Goal: Task Accomplishment & Management: Manage account settings

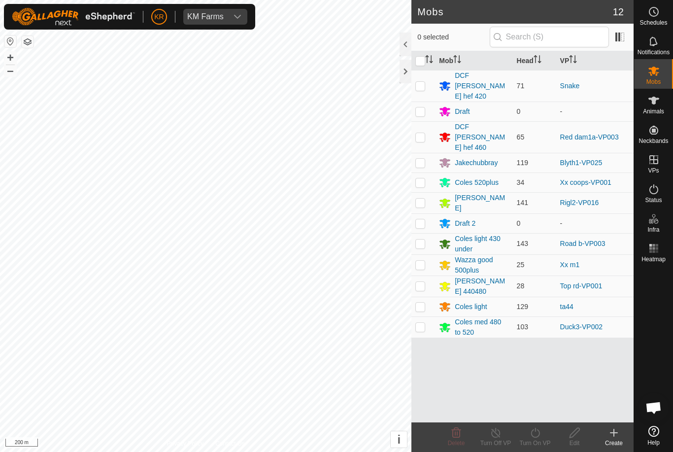
click at [429, 233] on td at bounding box center [423, 243] width 24 height 21
checkbox input "true"
click at [538, 434] on icon at bounding box center [535, 432] width 12 height 12
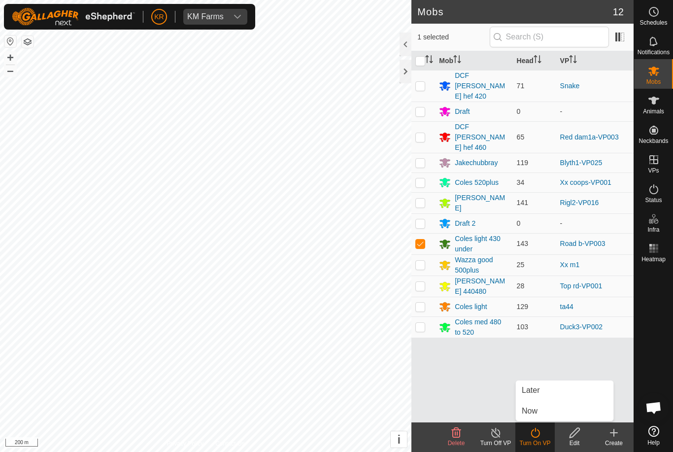
click at [563, 394] on link "Later" at bounding box center [564, 390] width 97 height 20
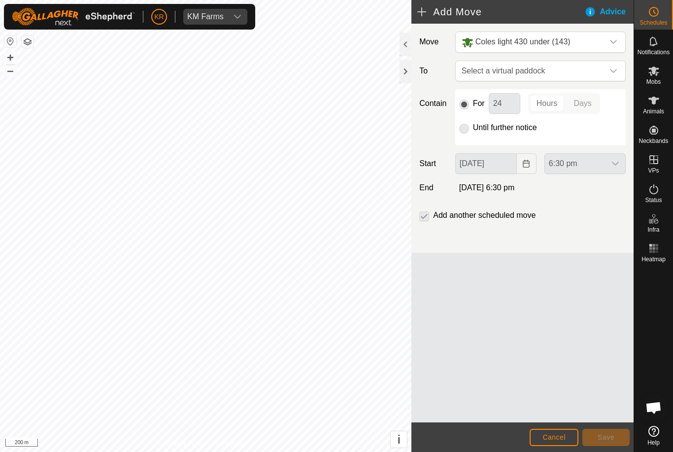
click at [608, 70] on div "dropdown trigger" at bounding box center [613, 71] width 20 height 20
click at [595, 72] on span "Select a virtual paddock" at bounding box center [530, 71] width 146 height 20
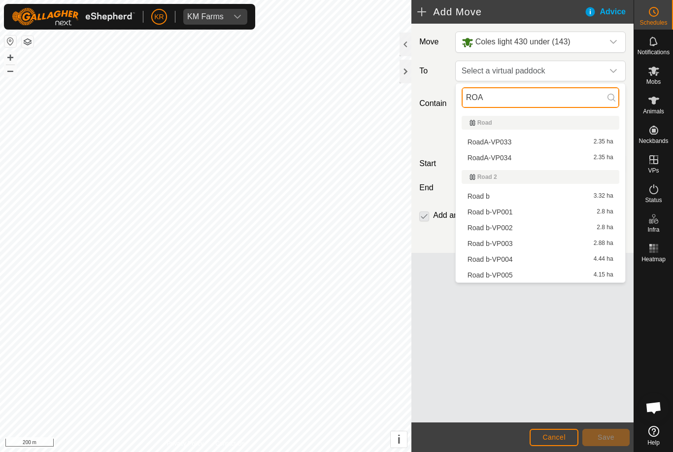
type input "ROA"
click at [499, 262] on span "Road b-VP004" at bounding box center [489, 259] width 45 height 7
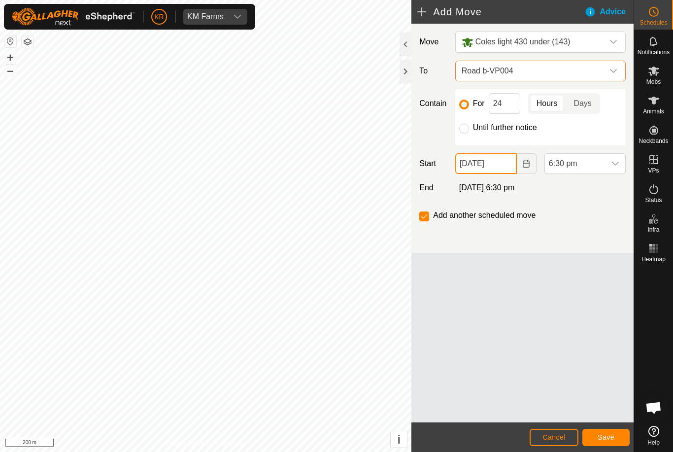
click at [501, 165] on input "20 Sep, 2025" at bounding box center [486, 163] width 62 height 21
click at [556, 432] on button "Cancel" at bounding box center [553, 436] width 49 height 17
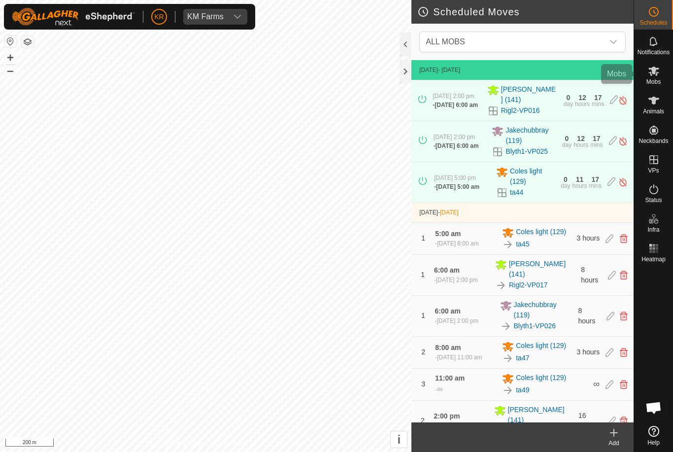
click at [654, 76] on icon at bounding box center [654, 71] width 12 height 12
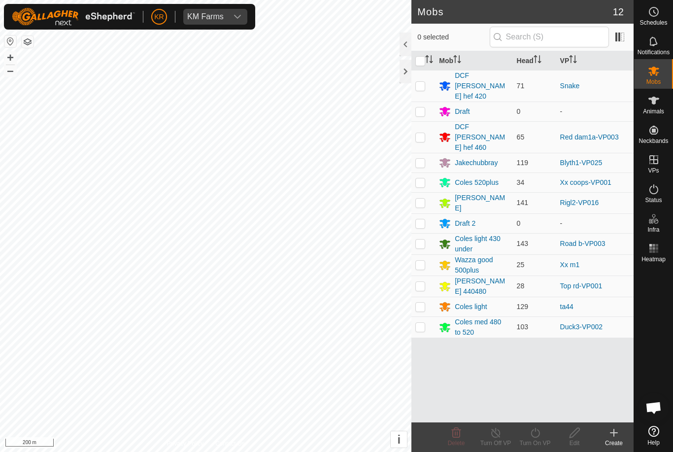
click at [422, 239] on p-checkbox at bounding box center [420, 243] width 10 height 8
checkbox input "true"
click at [538, 435] on icon at bounding box center [535, 432] width 12 height 12
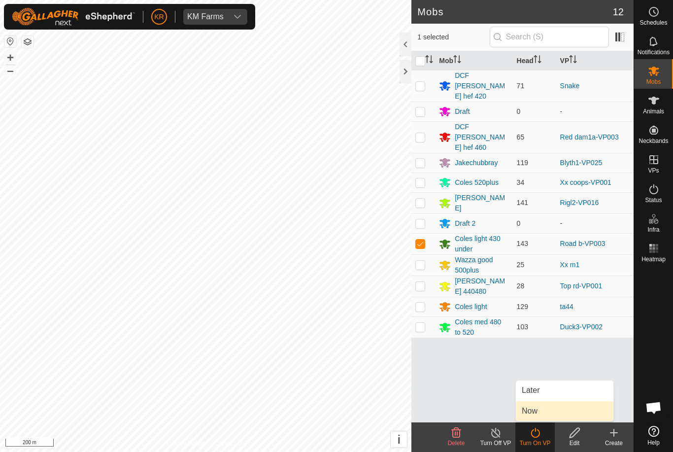
click at [561, 409] on link "Now" at bounding box center [564, 411] width 97 height 20
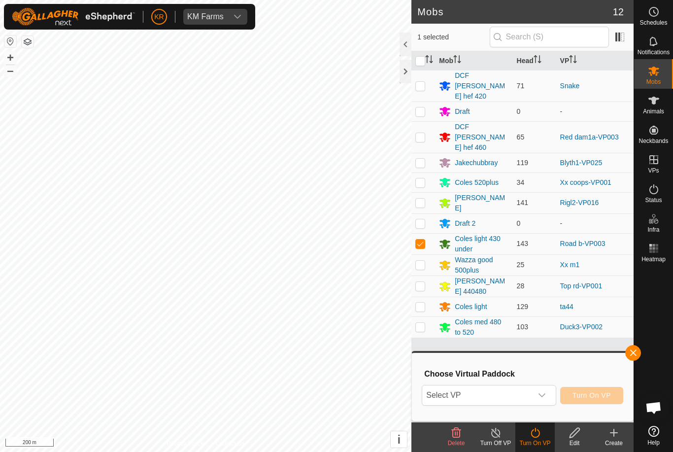
click at [541, 393] on icon "dropdown trigger" at bounding box center [542, 395] width 8 height 8
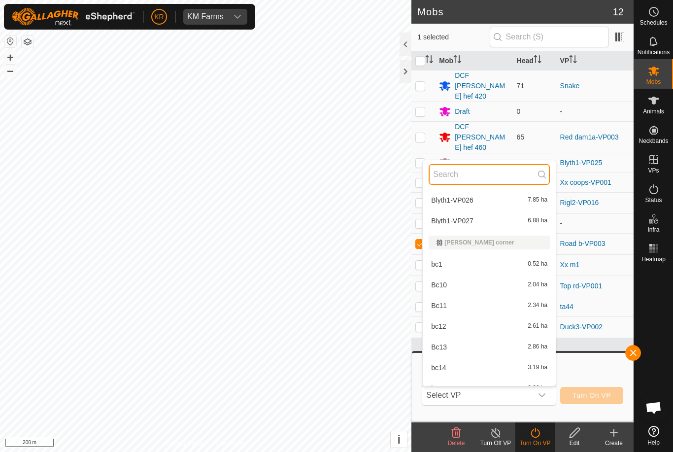
click at [503, 184] on input "text" at bounding box center [488, 174] width 121 height 21
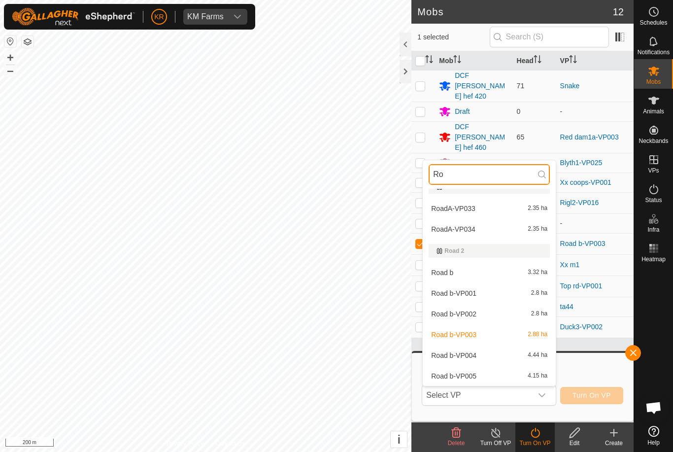
scroll to position [13, 0]
type input "Road"
click at [474, 355] on span "Road b-VP004" at bounding box center [453, 355] width 45 height 7
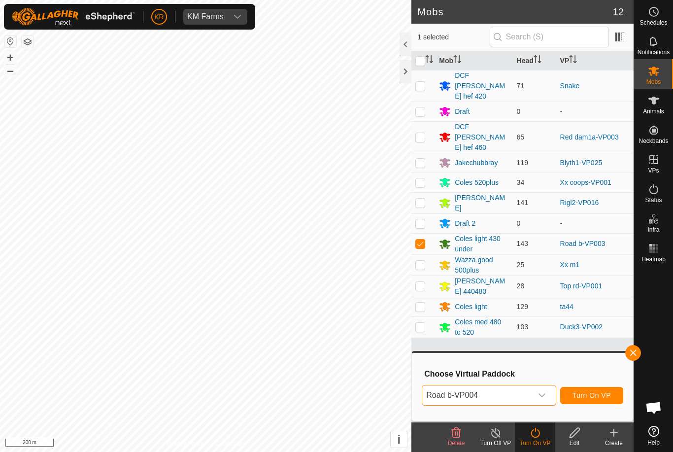
click at [608, 393] on span "Turn On VP" at bounding box center [591, 395] width 38 height 8
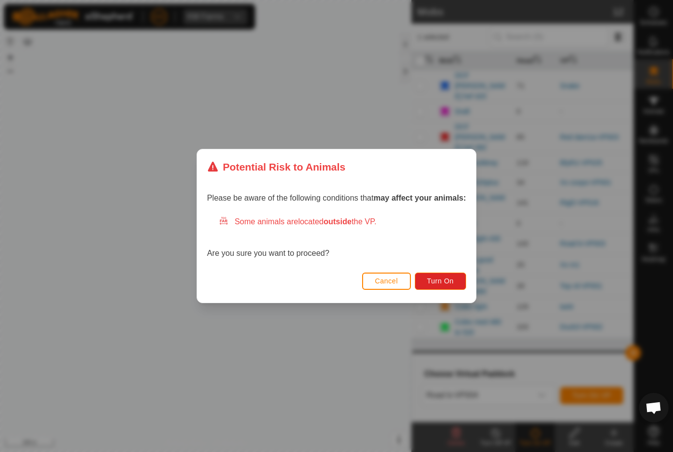
click at [454, 280] on span "Turn On" at bounding box center [440, 281] width 27 height 8
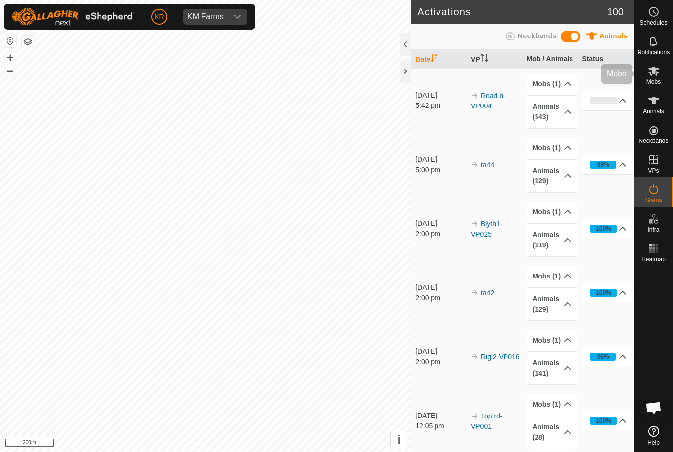
click at [657, 72] on icon at bounding box center [653, 70] width 11 height 9
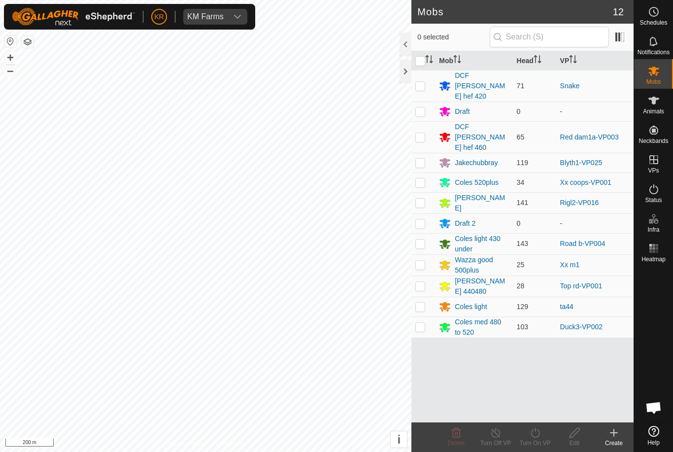
click at [421, 239] on p-checkbox at bounding box center [420, 243] width 10 height 8
checkbox input "true"
click at [541, 440] on div "Turn On VP" at bounding box center [534, 442] width 39 height 9
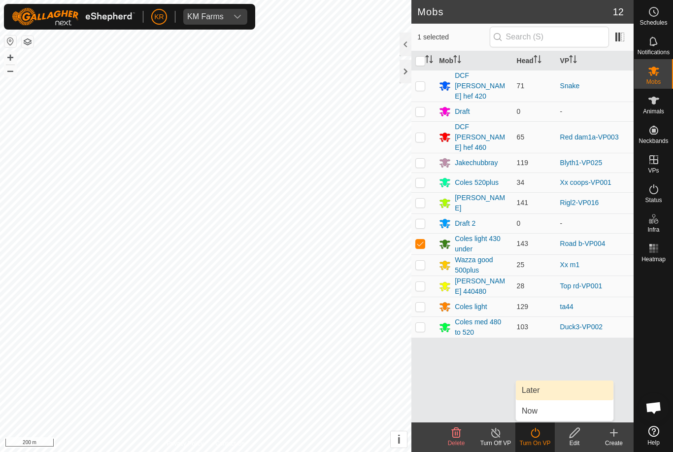
click at [556, 395] on link "Later" at bounding box center [564, 390] width 97 height 20
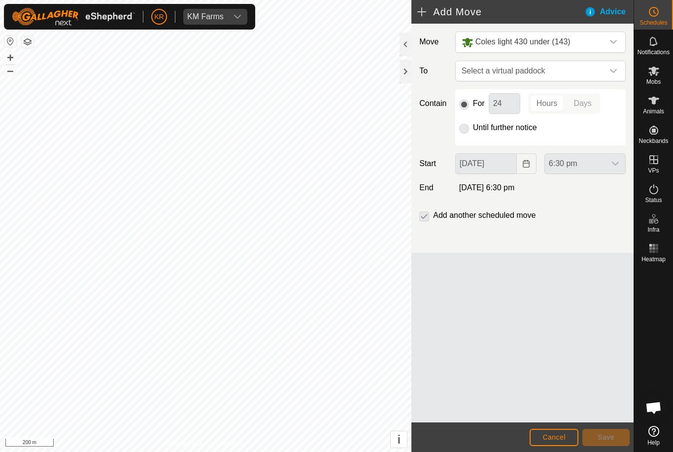
click at [594, 80] on span "Select a virtual paddock" at bounding box center [530, 71] width 146 height 20
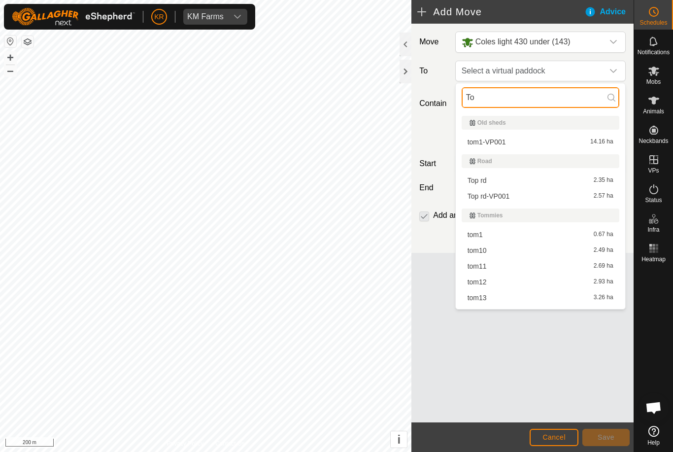
click at [523, 107] on input "To" at bounding box center [540, 97] width 158 height 21
type input "T"
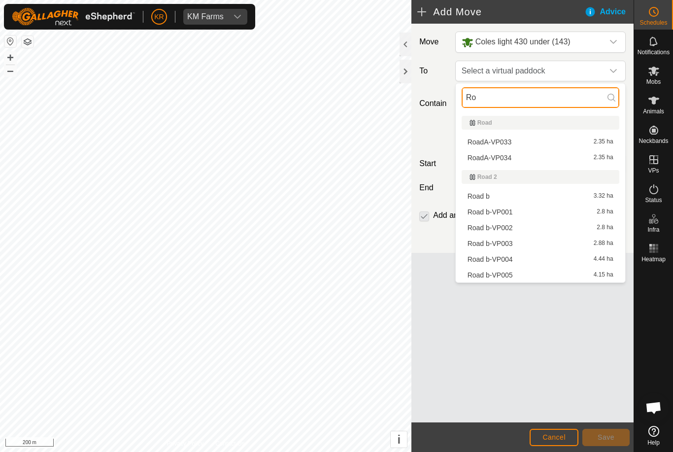
type input "Ro"
click at [504, 273] on span "Road b-VP005" at bounding box center [489, 274] width 45 height 7
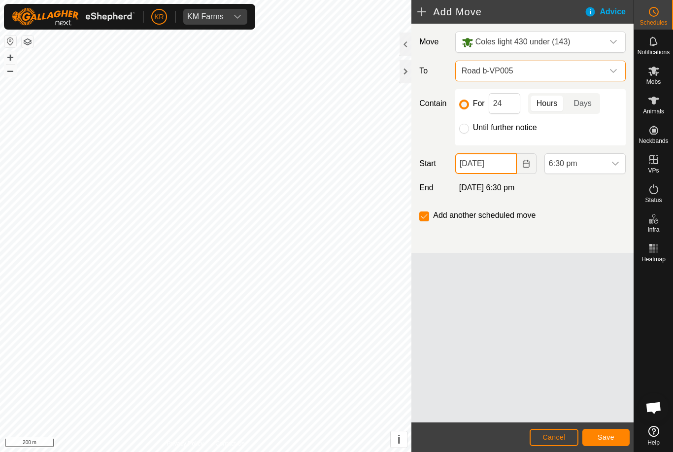
click at [506, 167] on input "20 Sep, 2025" at bounding box center [486, 163] width 62 height 21
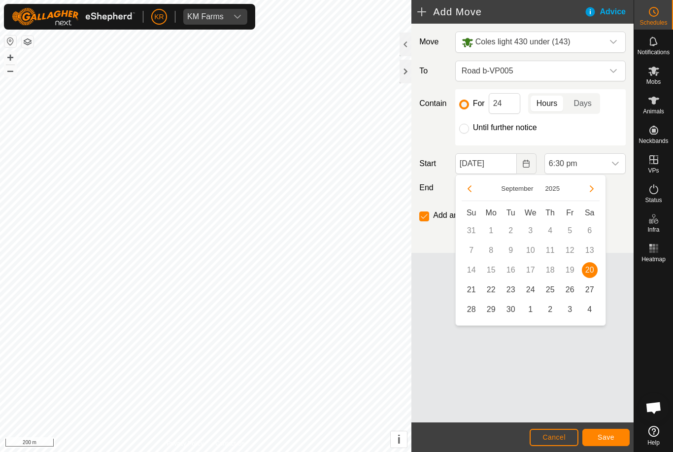
click at [466, 292] on span "21" at bounding box center [471, 290] width 16 height 16
type input "21 Sep, 2025"
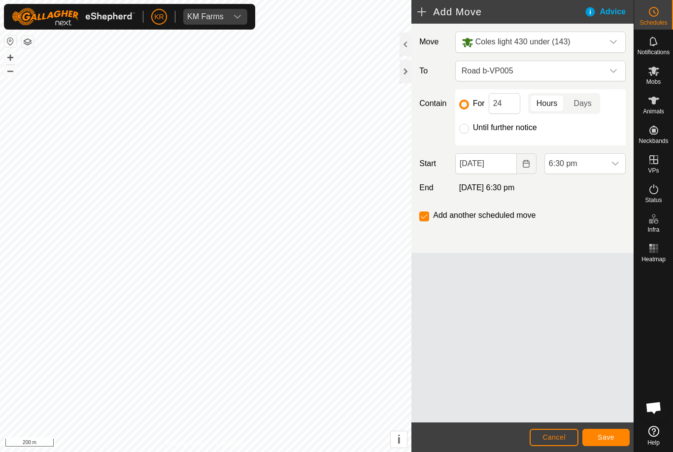
click at [604, 164] on span "6:30 pm" at bounding box center [575, 164] width 61 height 20
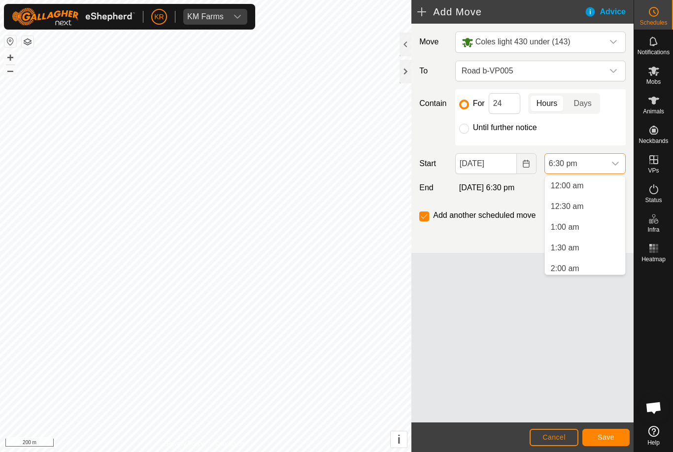
scroll to position [686, 0]
click at [579, 250] on span "12:30 pm" at bounding box center [567, 250] width 33 height 12
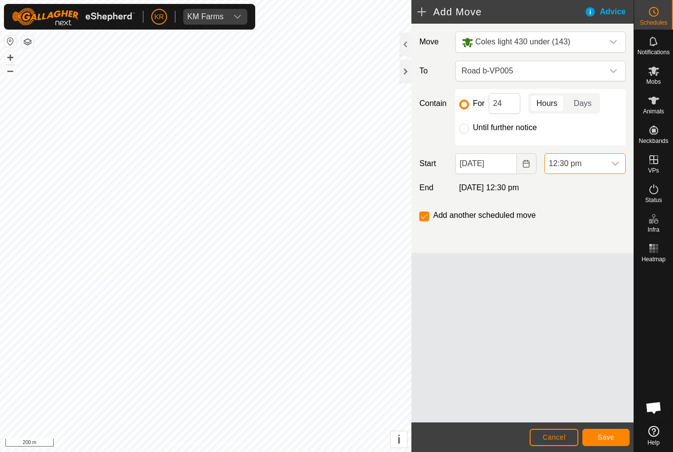
click at [610, 168] on div "dropdown trigger" at bounding box center [615, 164] width 20 height 20
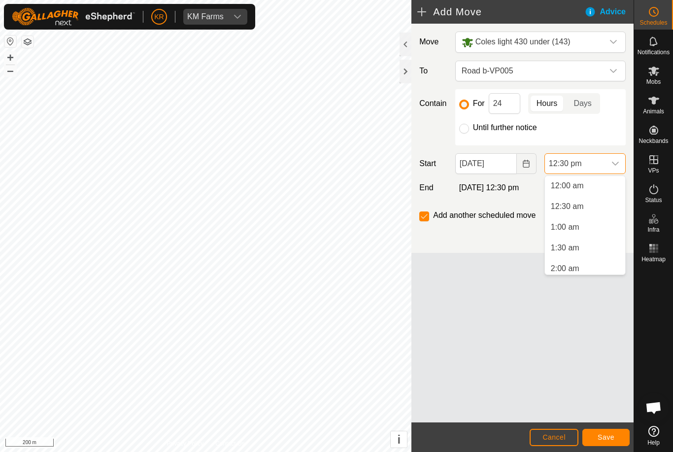
scroll to position [438, 0]
click at [614, 436] on span "Save" at bounding box center [605, 437] width 17 height 8
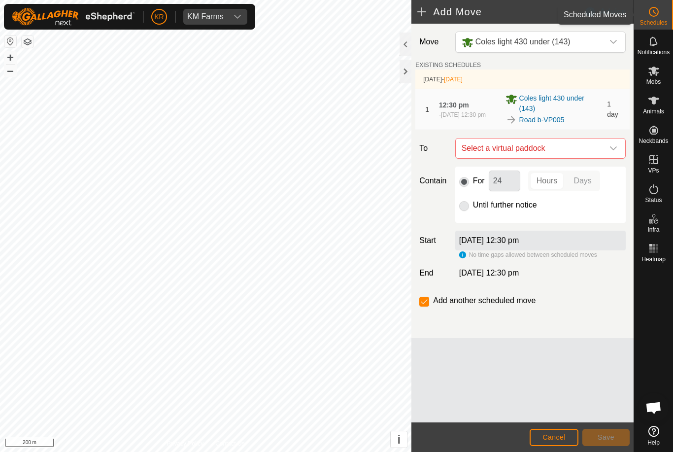
click at [657, 27] on div "Schedules" at bounding box center [653, 15] width 39 height 30
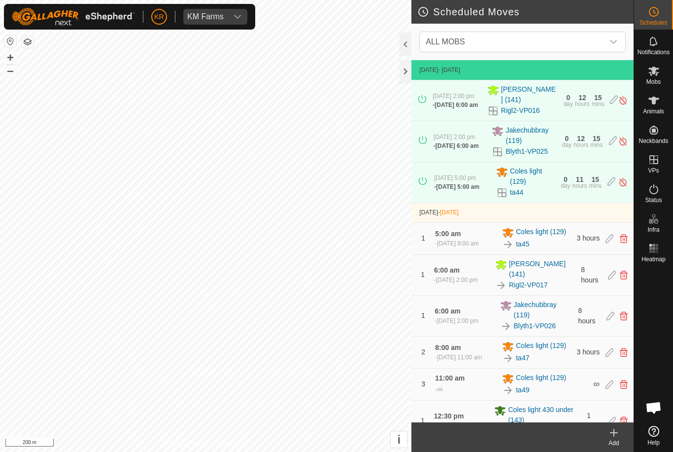
click at [667, 17] on div "Schedules" at bounding box center [653, 15] width 39 height 30
click at [657, 18] on es-schedule-vp-svg-icon at bounding box center [654, 12] width 18 height 16
click at [654, 17] on icon at bounding box center [654, 12] width 12 height 12
click at [612, 40] on icon "dropdown trigger" at bounding box center [613, 42] width 8 height 8
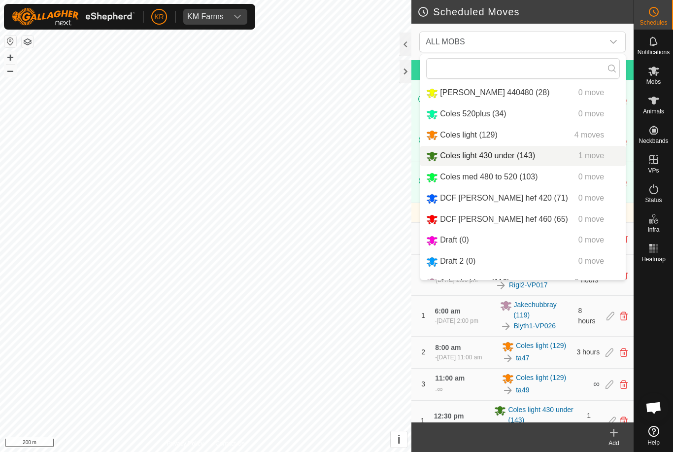
click at [522, 158] on span "Coles light 430 under (143)" at bounding box center [487, 155] width 95 height 8
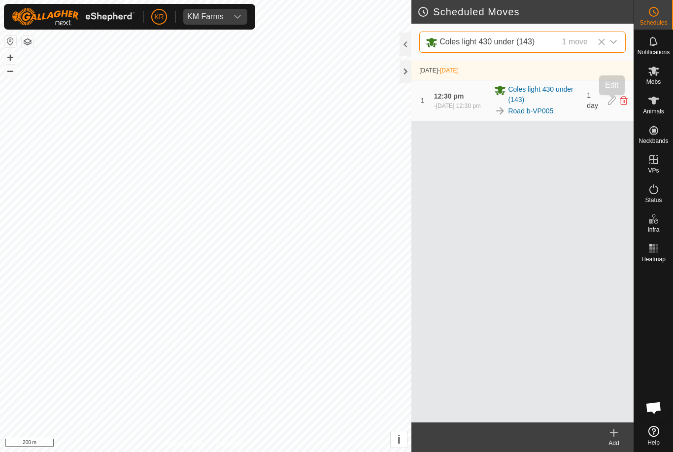
click at [610, 101] on icon at bounding box center [612, 100] width 8 height 9
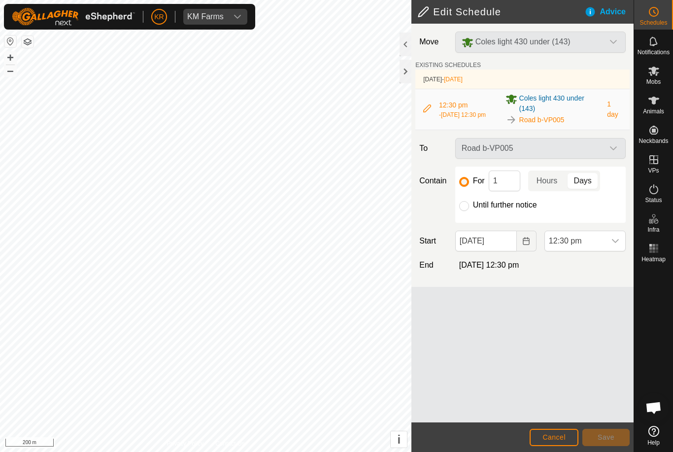
click at [467, 207] on input "Until further notice" at bounding box center [464, 206] width 10 height 10
radio input "true"
click at [608, 431] on button "Save" at bounding box center [605, 436] width 47 height 17
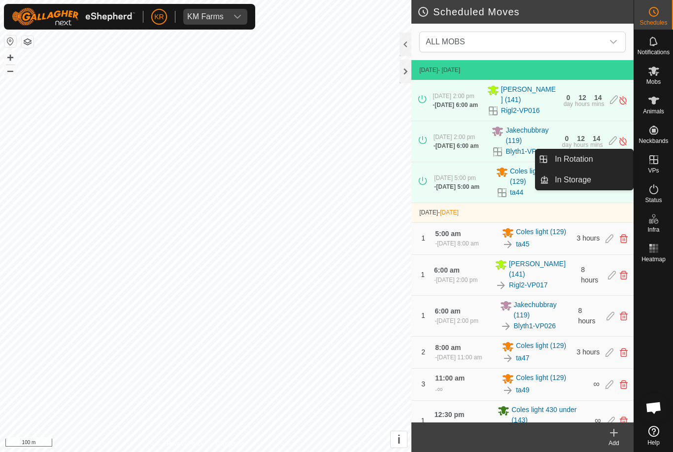
click at [580, 163] on span "In Rotation" at bounding box center [573, 159] width 38 height 12
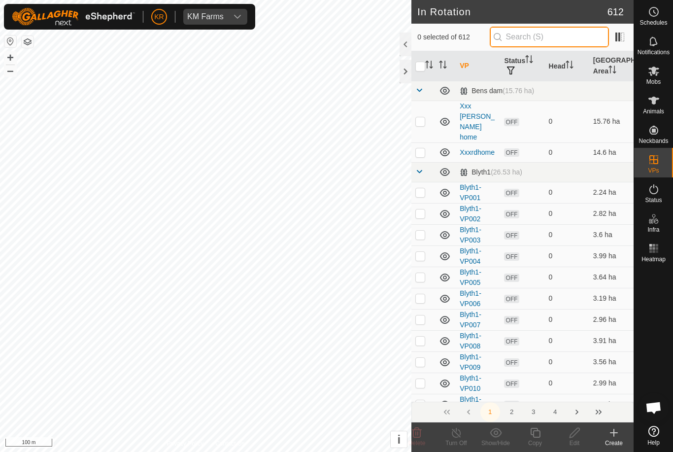
click at [572, 35] on input "text" at bounding box center [548, 37] width 119 height 21
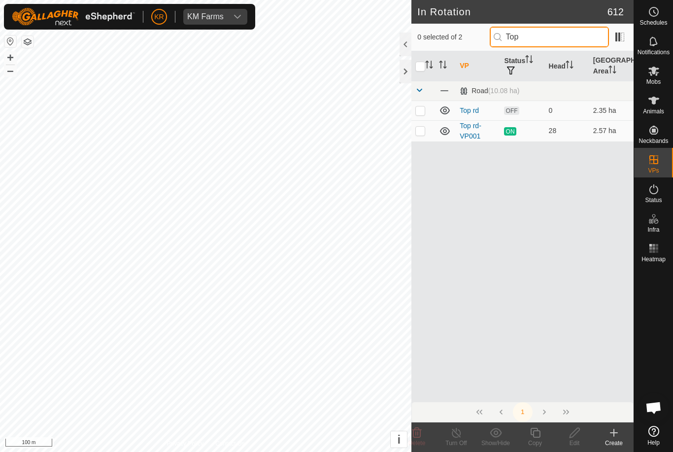
type input "Top"
click at [423, 111] on p-checkbox at bounding box center [420, 110] width 10 height 8
checkbox input "true"
click at [581, 433] on edit-svg-icon at bounding box center [573, 432] width 39 height 12
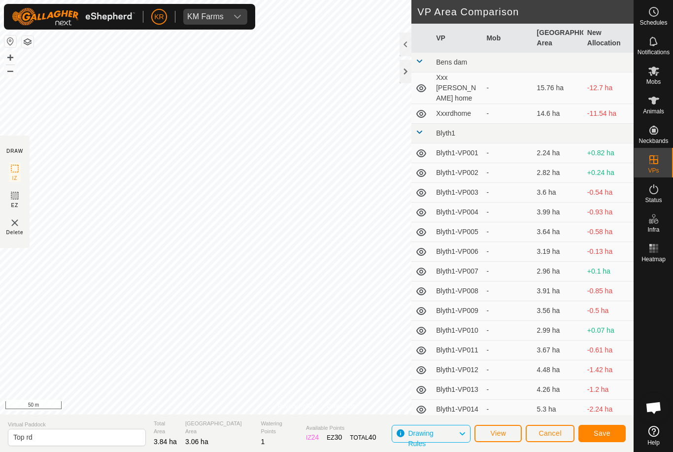
click at [602, 431] on span "Save" at bounding box center [601, 433] width 17 height 8
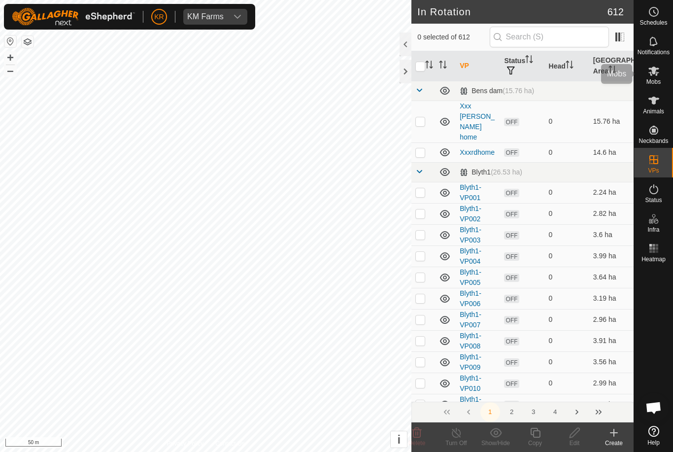
click at [657, 76] on icon at bounding box center [654, 71] width 12 height 12
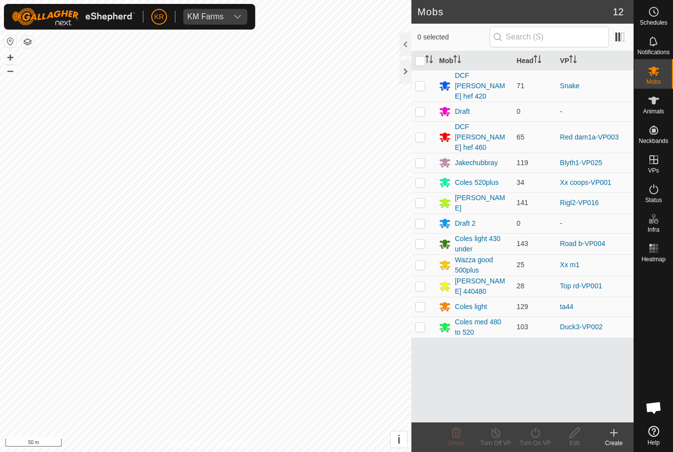
click at [421, 275] on td at bounding box center [423, 285] width 24 height 21
checkbox input "true"
click at [543, 434] on turn-on-svg-icon at bounding box center [534, 432] width 39 height 12
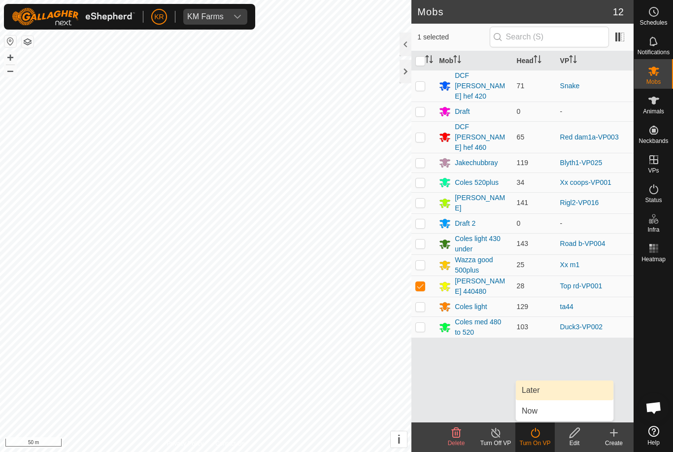
click at [540, 389] on link "Later" at bounding box center [564, 390] width 97 height 20
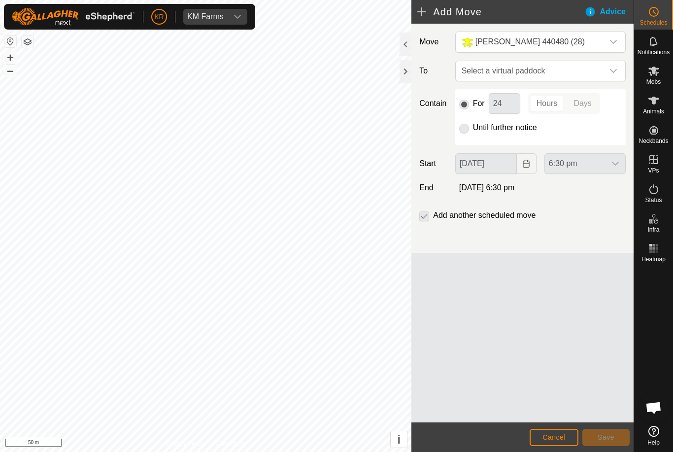
click at [602, 78] on span "Select a virtual paddock" at bounding box center [530, 71] width 146 height 20
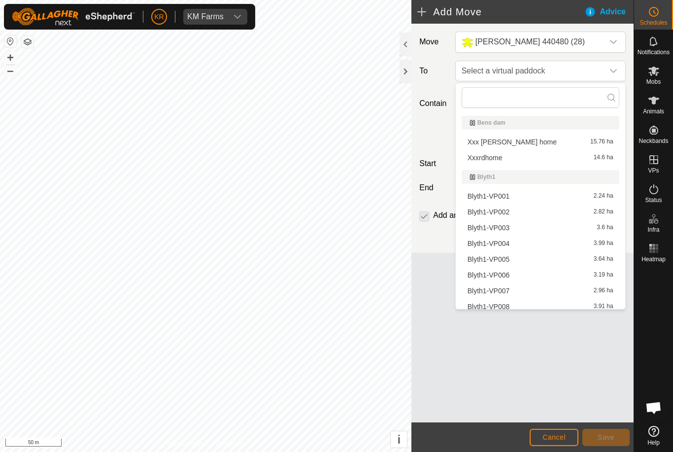
type input "R"
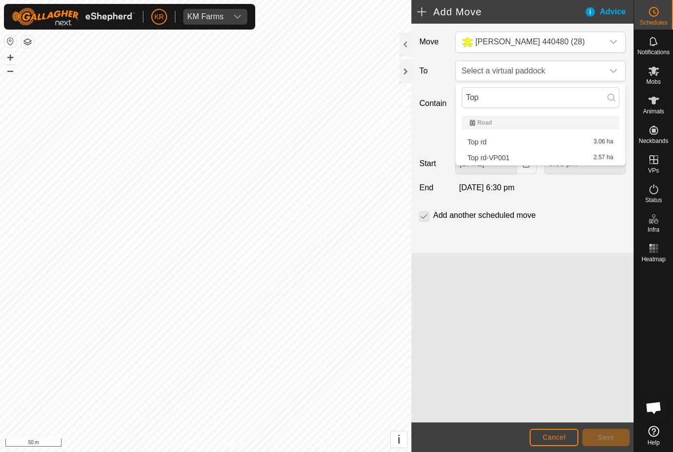
type input "Top"
click at [546, 137] on li "Top rd 3.06 ha" at bounding box center [540, 141] width 158 height 15
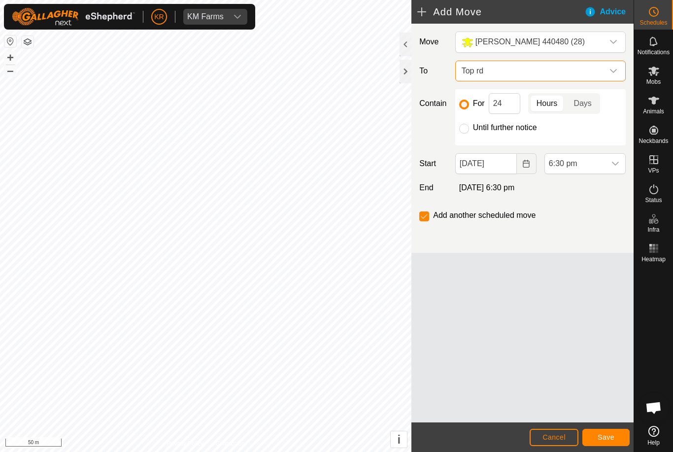
click at [593, 72] on span "Top rd" at bounding box center [530, 71] width 146 height 20
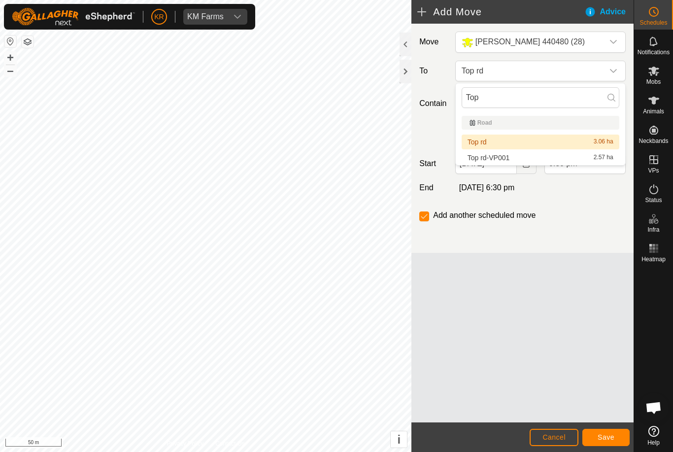
click at [525, 141] on div "Top rd 3.06 ha" at bounding box center [540, 141] width 146 height 7
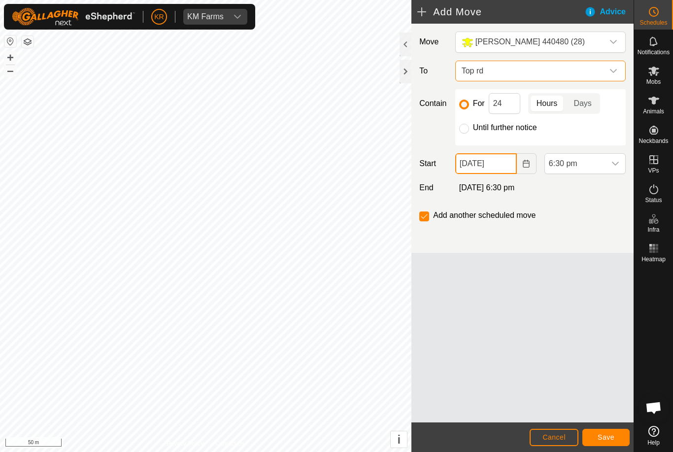
click at [501, 164] on input "20 Sep, 2025" at bounding box center [486, 163] width 62 height 21
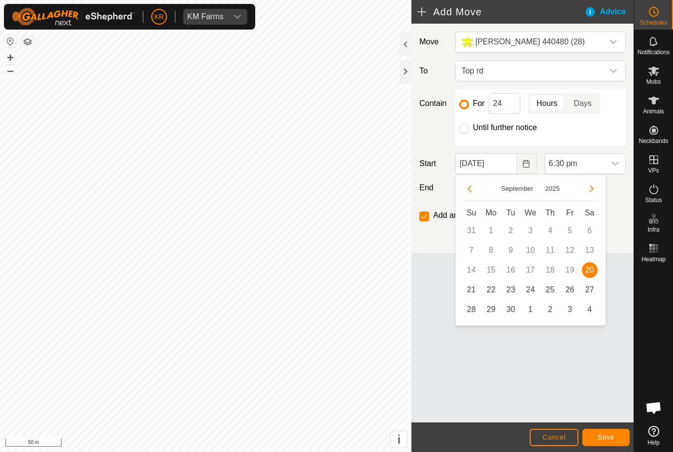
click at [472, 292] on span "21" at bounding box center [471, 290] width 16 height 16
type input "21 Sep, 2025"
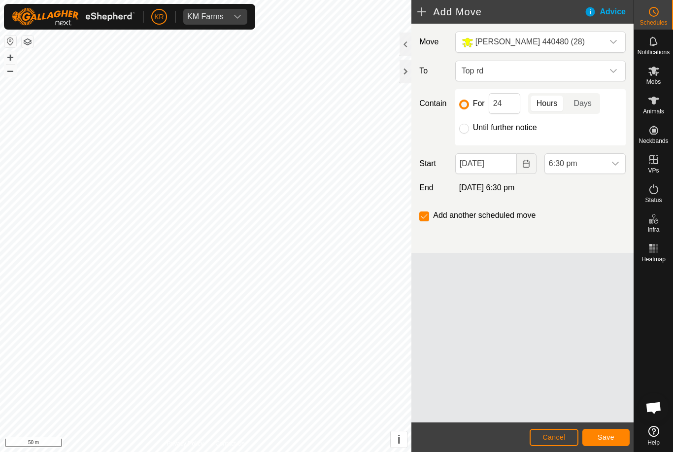
click at [612, 165] on icon "dropdown trigger" at bounding box center [615, 164] width 8 height 8
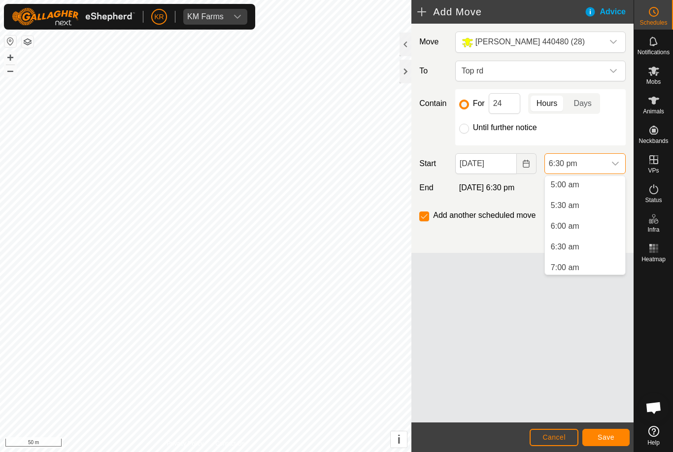
scroll to position [218, 0]
click at [568, 257] on span "7:00 am" at bounding box center [565, 257] width 29 height 12
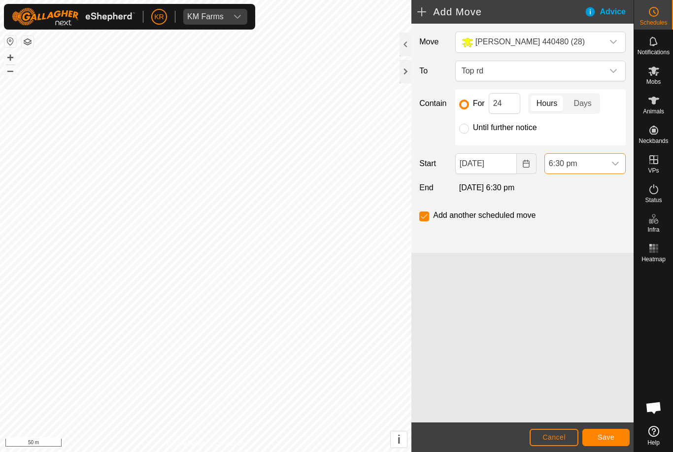
scroll to position [686, 0]
click at [468, 130] on input "Until further notice" at bounding box center [464, 129] width 10 height 10
radio input "true"
checkbox input "false"
click at [598, 437] on span "Save" at bounding box center [605, 437] width 17 height 8
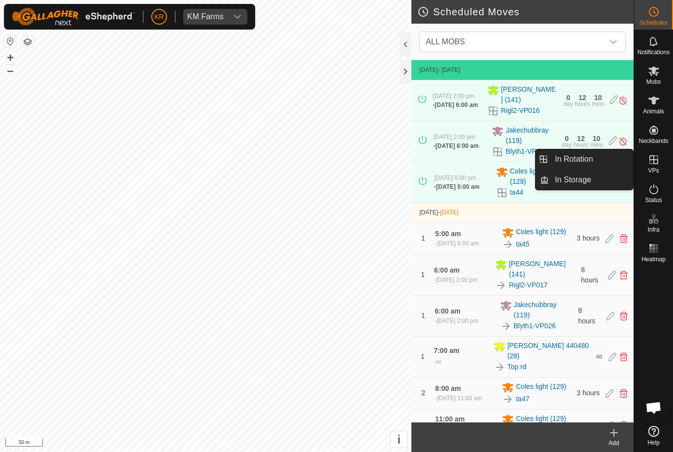
click at [579, 161] on span "In Rotation" at bounding box center [573, 159] width 38 height 12
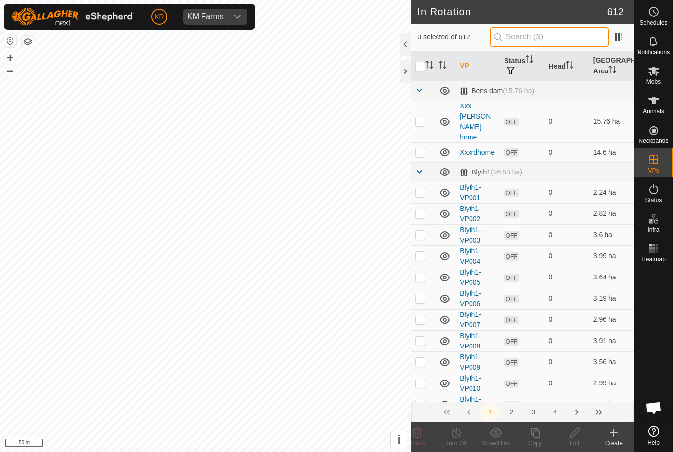
click at [560, 40] on input "text" at bounding box center [548, 37] width 119 height 21
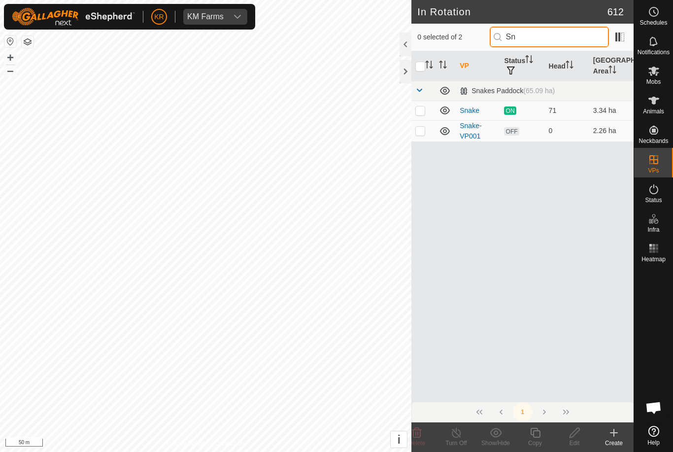
type input "Sn"
click at [424, 132] on p-checkbox at bounding box center [420, 131] width 10 height 8
checkbox input "true"
click at [572, 434] on icon at bounding box center [574, 432] width 12 height 12
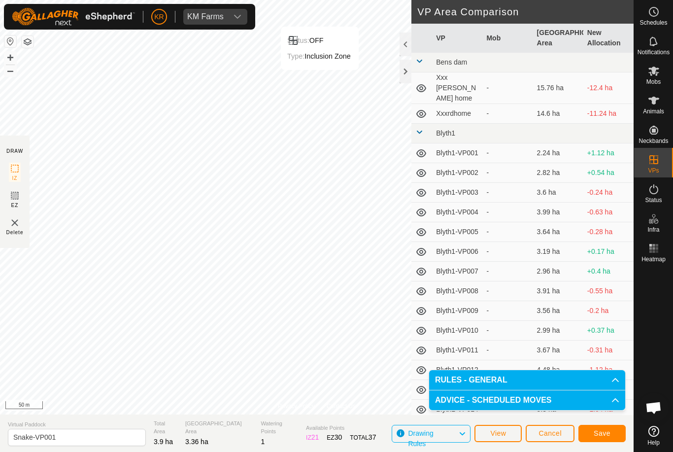
click at [604, 433] on span "Save" at bounding box center [601, 433] width 17 height 8
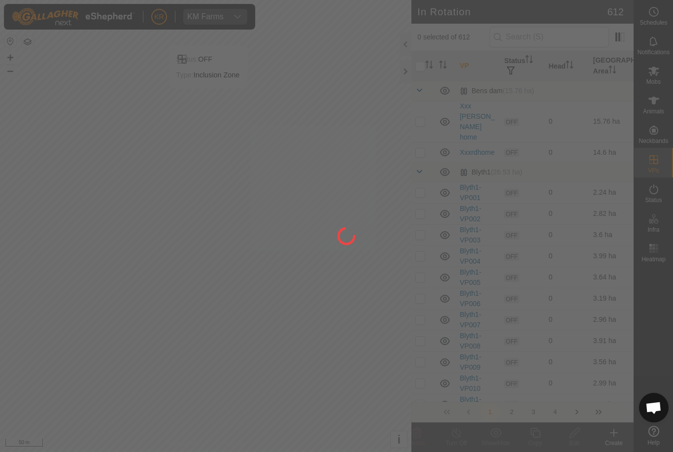
click at [658, 74] on div at bounding box center [336, 226] width 673 height 452
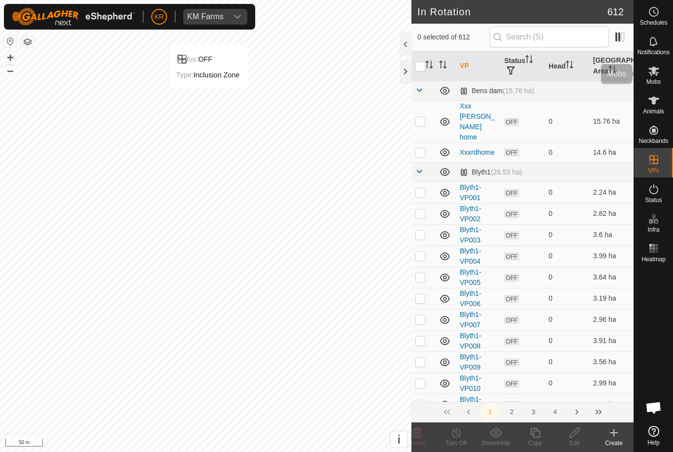
click at [659, 75] on es-mob-svg-icon at bounding box center [654, 71] width 18 height 16
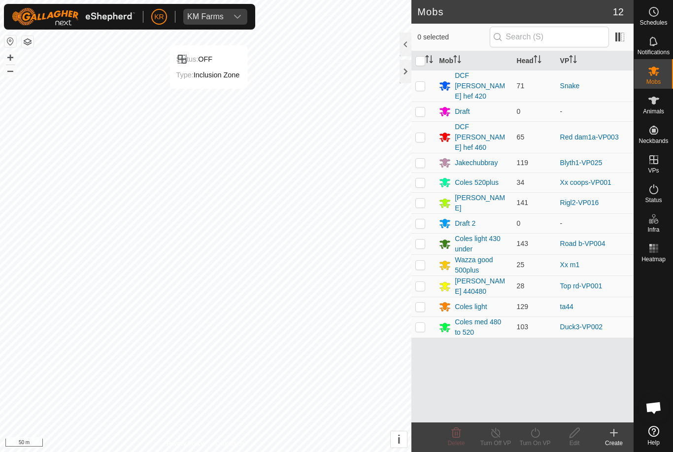
click at [420, 82] on p-checkbox at bounding box center [420, 86] width 10 height 8
checkbox input "true"
click at [538, 437] on icon at bounding box center [535, 432] width 12 height 12
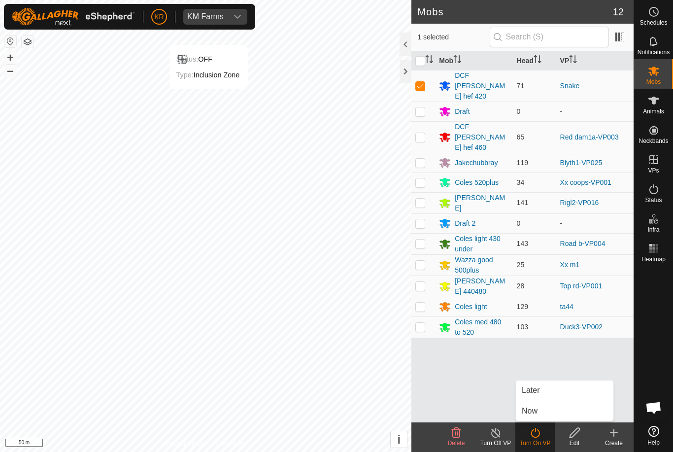
click at [538, 408] on link "Now" at bounding box center [564, 411] width 97 height 20
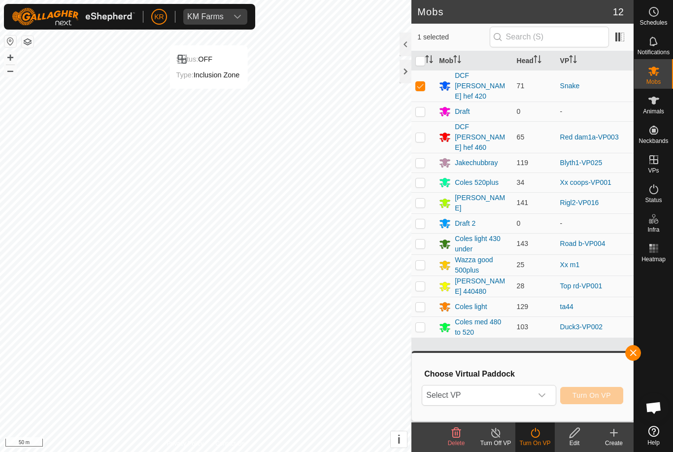
click at [539, 389] on div "dropdown trigger" at bounding box center [542, 395] width 20 height 20
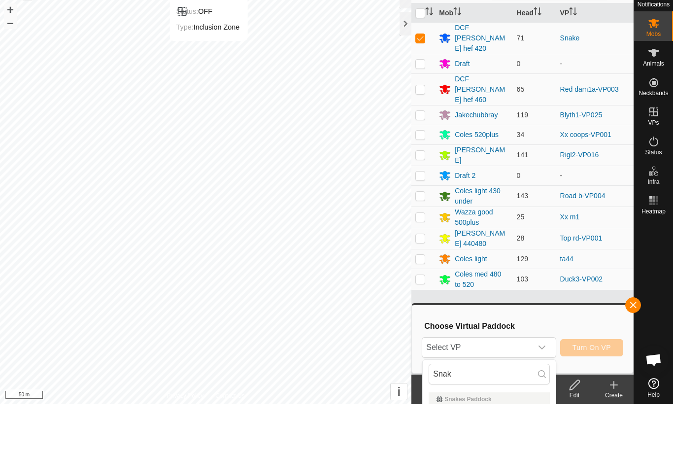
scroll to position [48, 0]
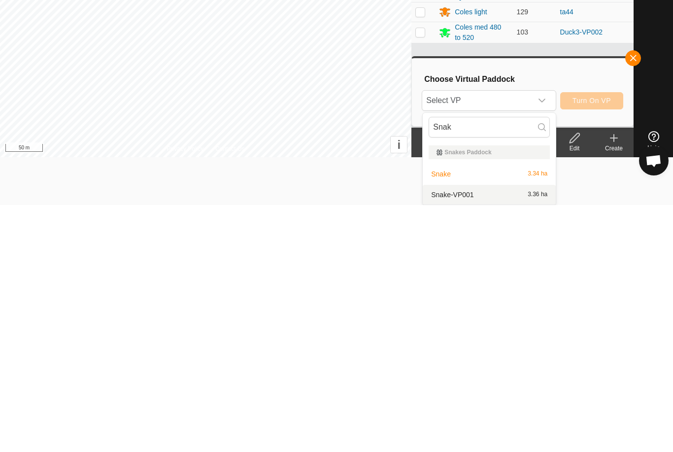
type input "Snak"
click at [501, 435] on div "Snake-VP001 3.36 ha" at bounding box center [488, 441] width 121 height 12
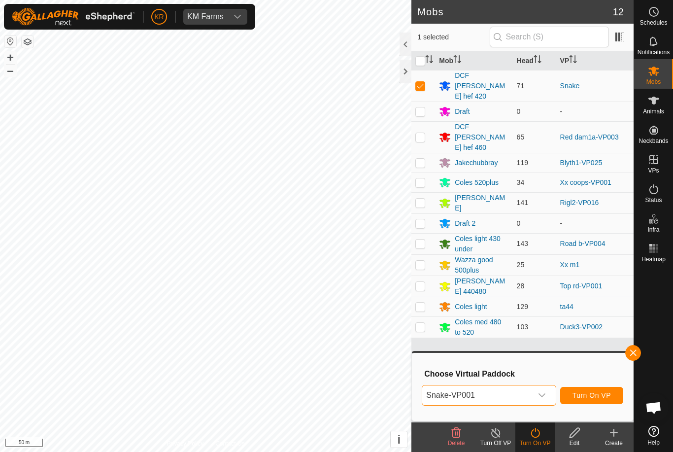
click at [599, 397] on span "Turn On VP" at bounding box center [591, 395] width 38 height 8
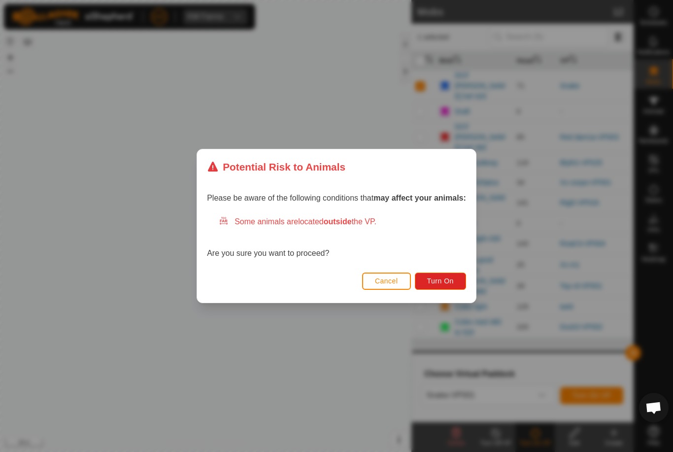
click at [448, 284] on span "Turn On" at bounding box center [440, 281] width 27 height 8
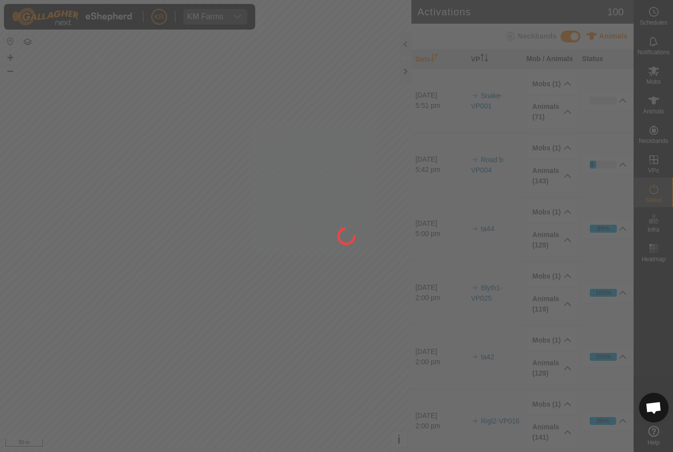
click at [280, 381] on div at bounding box center [336, 226] width 673 height 452
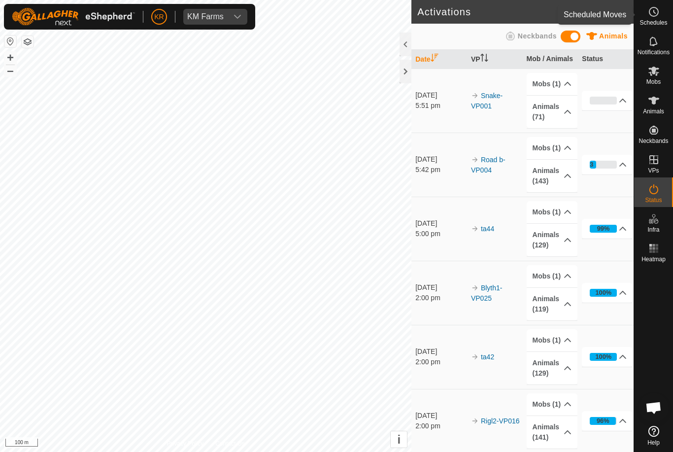
click at [659, 15] on es-schedule-vp-svg-icon at bounding box center [654, 12] width 18 height 16
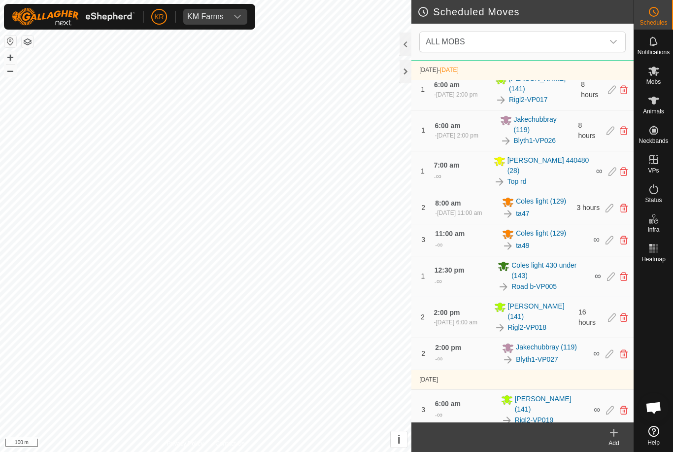
scroll to position [185, 0]
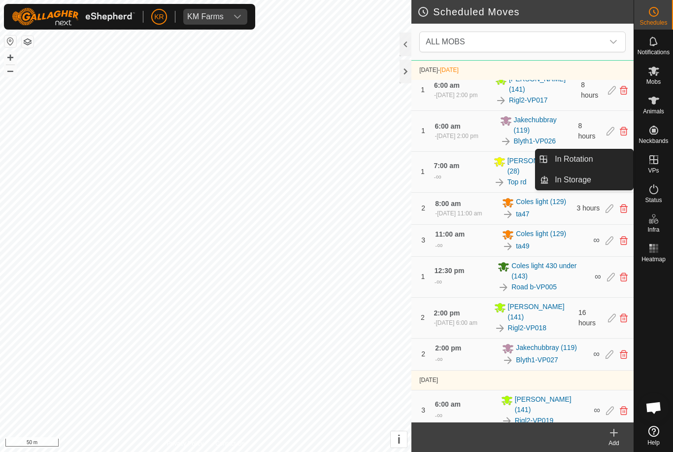
click at [605, 161] on link "In Rotation" at bounding box center [591, 159] width 84 height 20
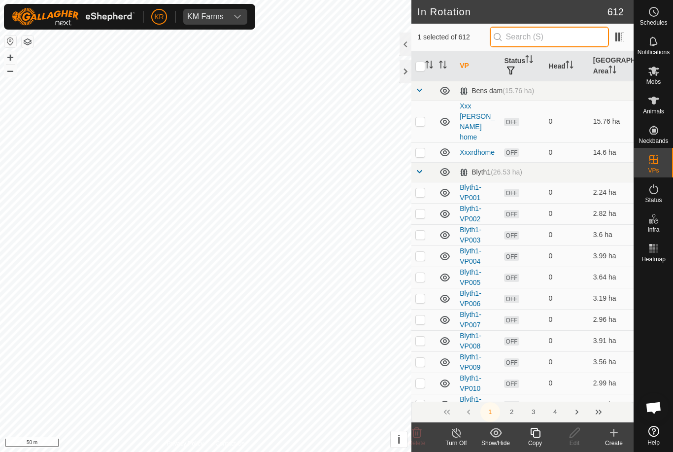
click at [563, 37] on input "text" at bounding box center [548, 37] width 119 height 21
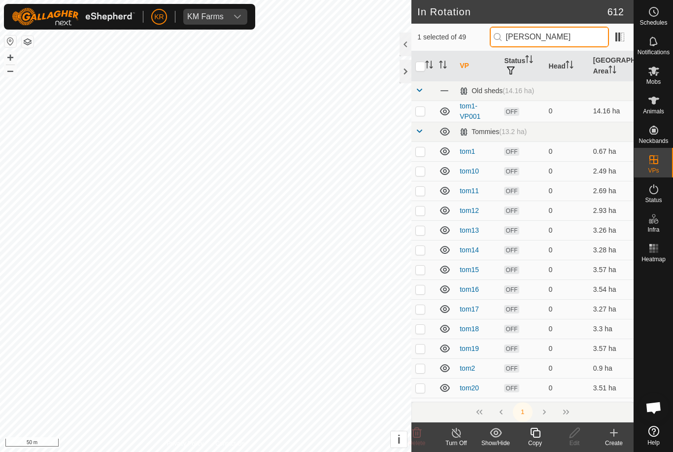
type input "Tom3"
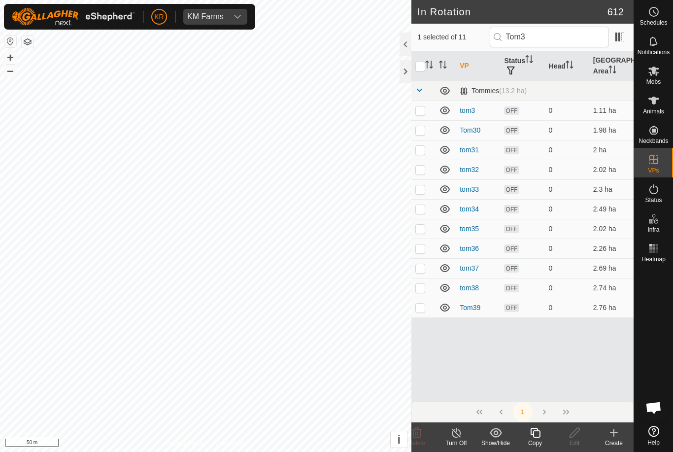
click at [471, 108] on link "tom3" at bounding box center [466, 110] width 15 height 8
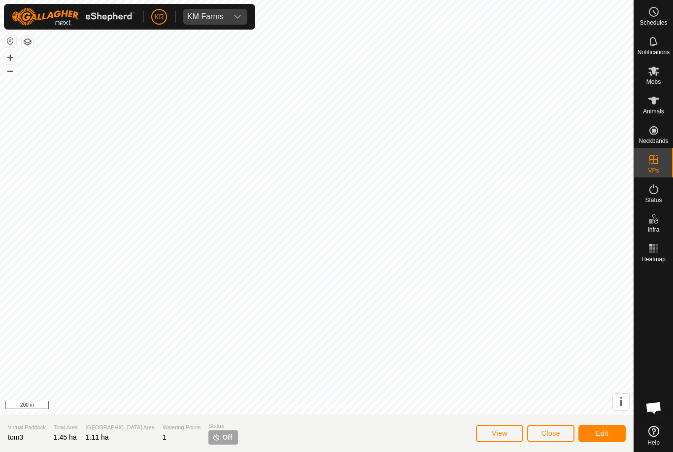
click at [551, 432] on span "Close" at bounding box center [550, 433] width 19 height 8
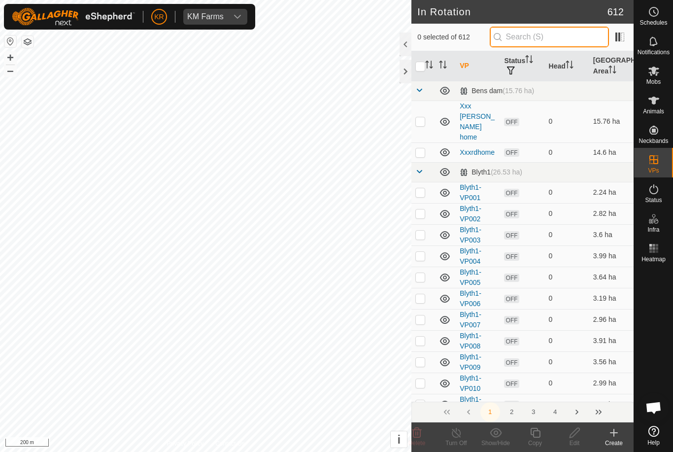
click at [566, 42] on input "text" at bounding box center [548, 37] width 119 height 21
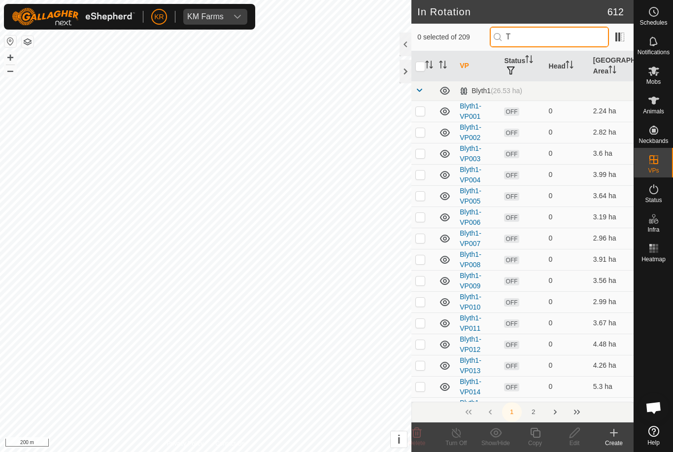
type input "Tc"
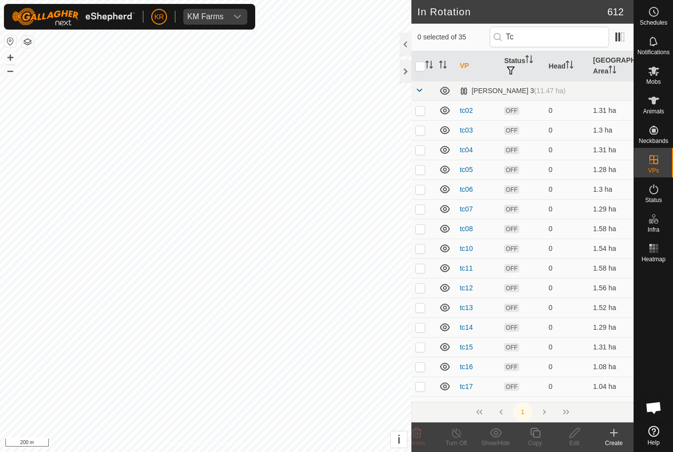
click at [469, 109] on link "tc02" at bounding box center [465, 110] width 13 height 8
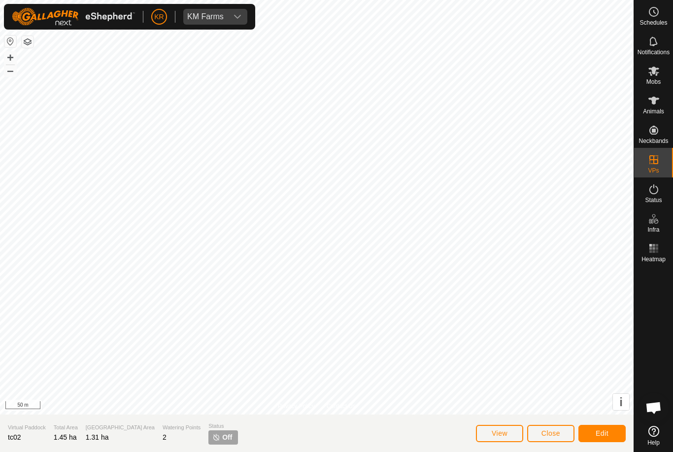
click at [605, 429] on span "Edit" at bounding box center [601, 433] width 13 height 8
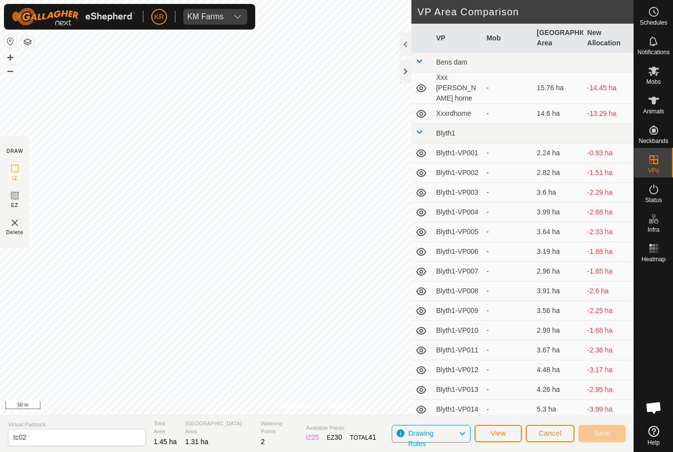
click at [555, 427] on button "Cancel" at bounding box center [549, 432] width 49 height 17
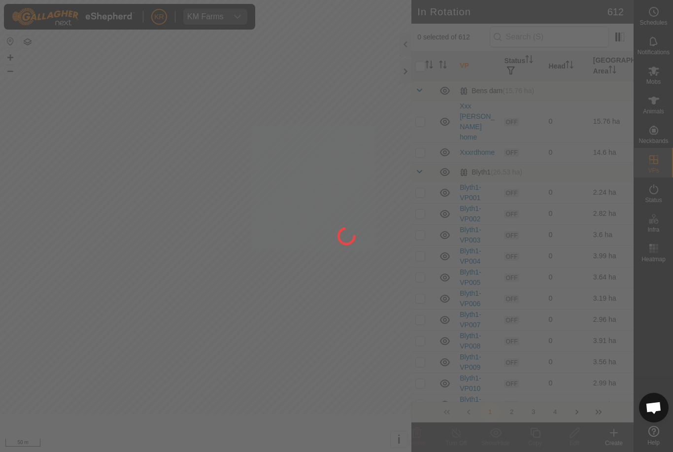
click at [553, 434] on div at bounding box center [336, 226] width 673 height 452
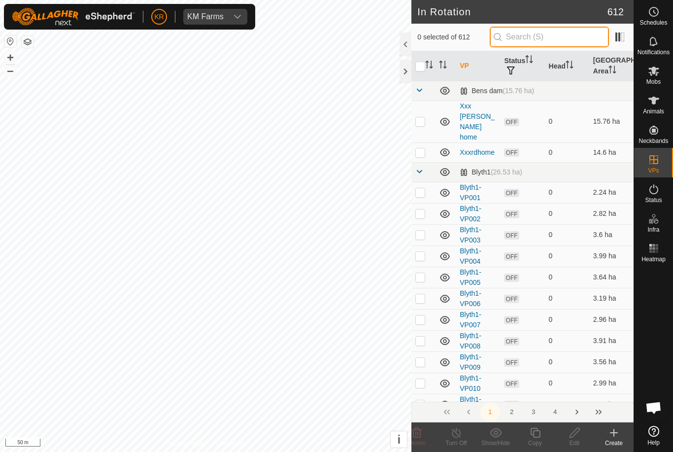
click at [581, 40] on input "text" at bounding box center [548, 37] width 119 height 21
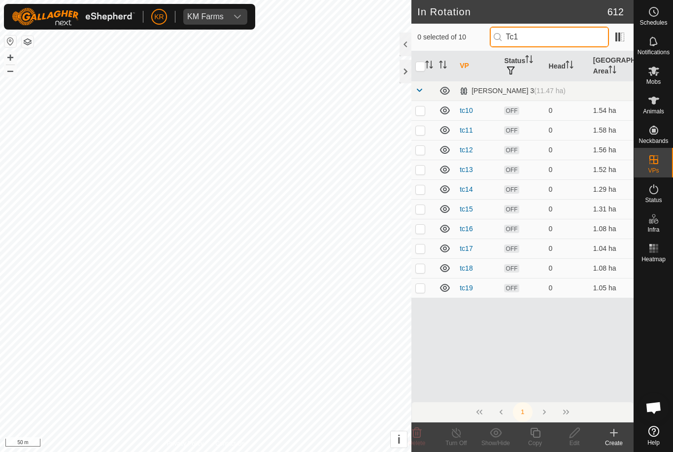
click at [565, 39] on input "Tc1" at bounding box center [548, 37] width 119 height 21
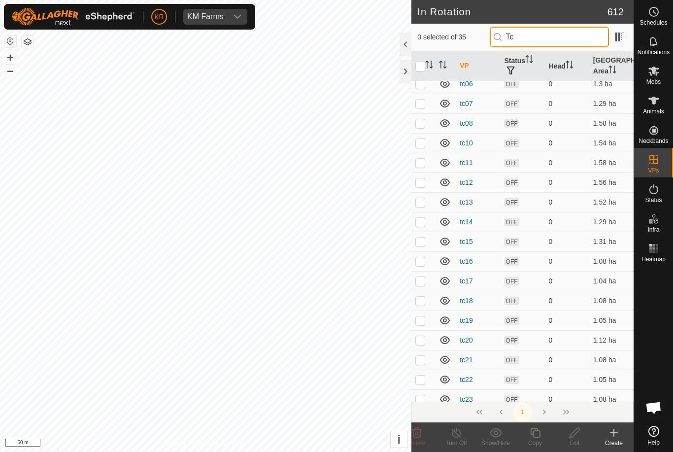
click at [562, 38] on input "Tc" at bounding box center [548, 37] width 119 height 21
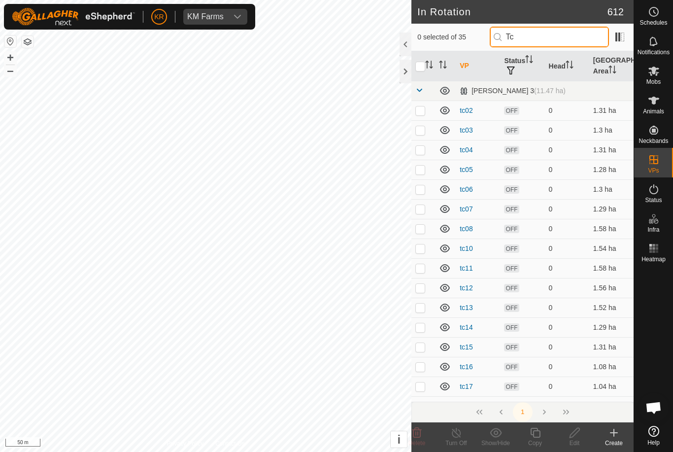
type input "Tc0"
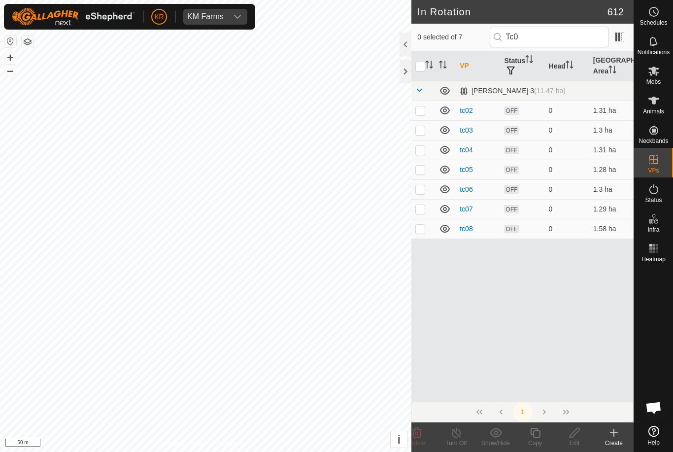
click at [469, 110] on link "tc02" at bounding box center [465, 110] width 13 height 8
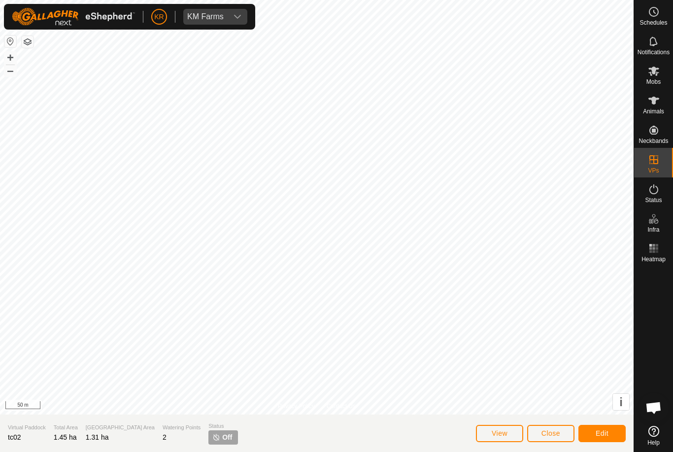
click at [552, 437] on span "Close" at bounding box center [550, 433] width 19 height 8
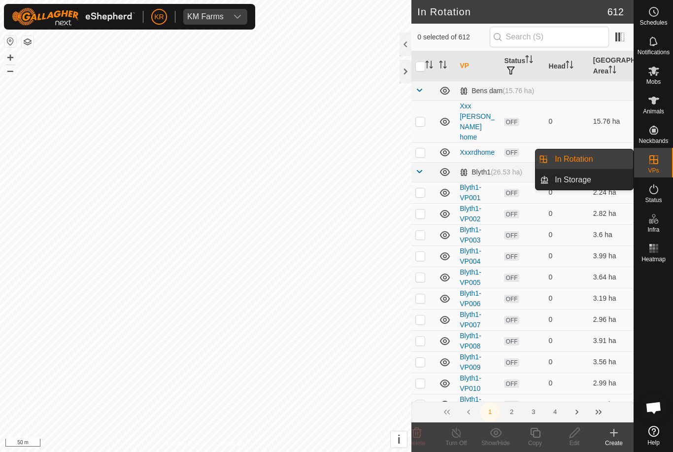
click at [584, 160] on span "In Rotation" at bounding box center [573, 159] width 38 height 12
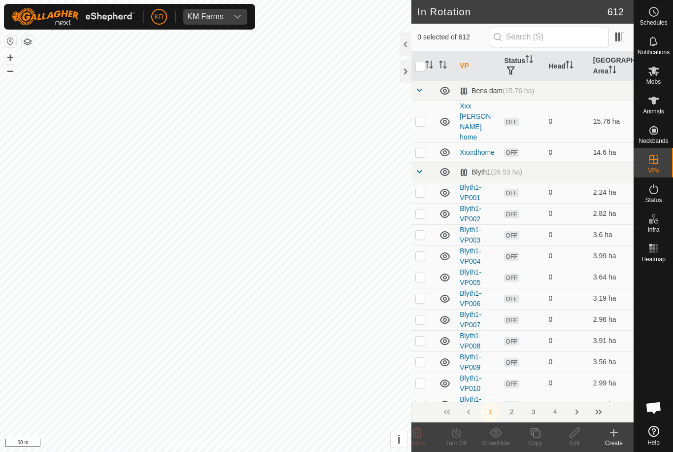
click at [611, 434] on icon at bounding box center [614, 432] width 12 height 12
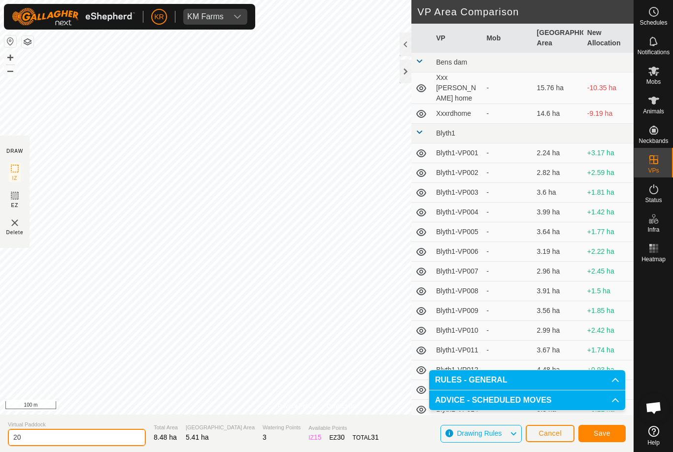
type input "2"
type input "Tom1to3"
click at [610, 435] on button "Save" at bounding box center [601, 432] width 47 height 17
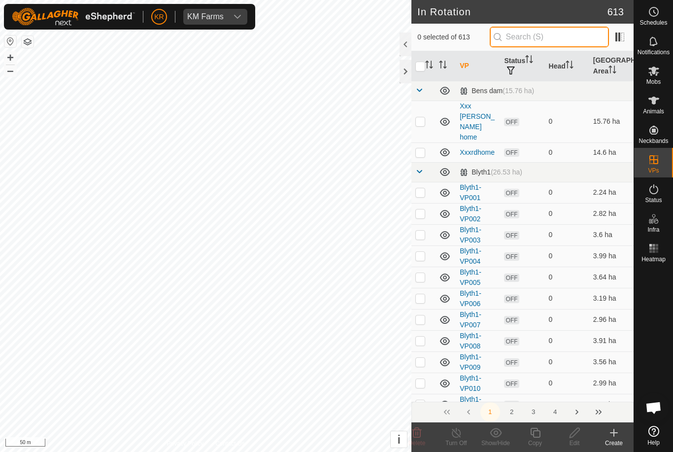
click at [562, 34] on input "text" at bounding box center [548, 37] width 119 height 21
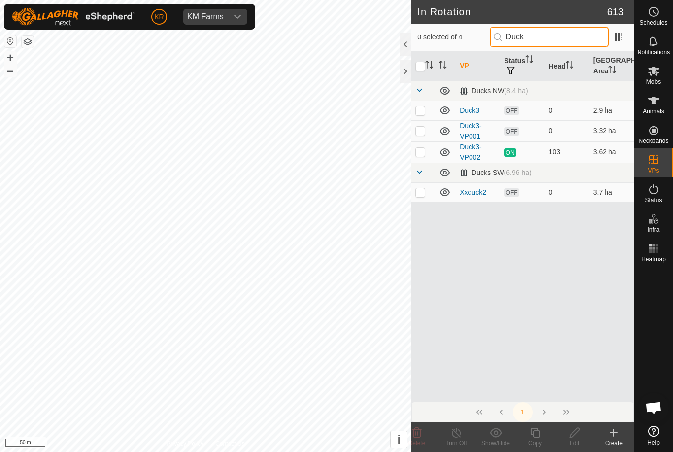
type input "Duck"
click at [421, 133] on p-checkbox at bounding box center [420, 131] width 10 height 8
checkbox input "true"
click at [580, 434] on icon at bounding box center [574, 432] width 12 height 12
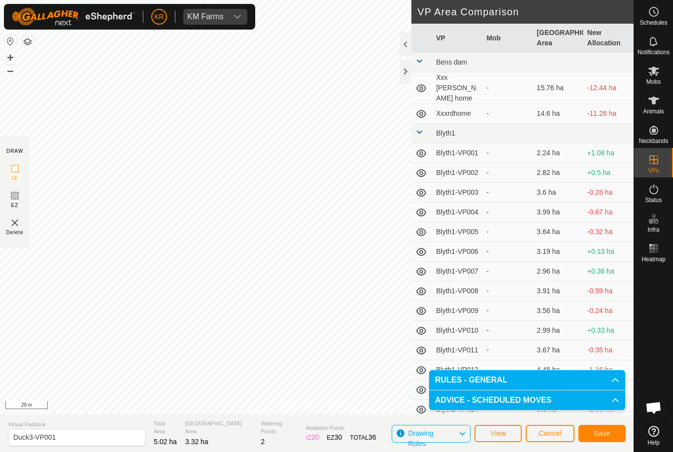
click at [592, 433] on button "Save" at bounding box center [601, 432] width 47 height 17
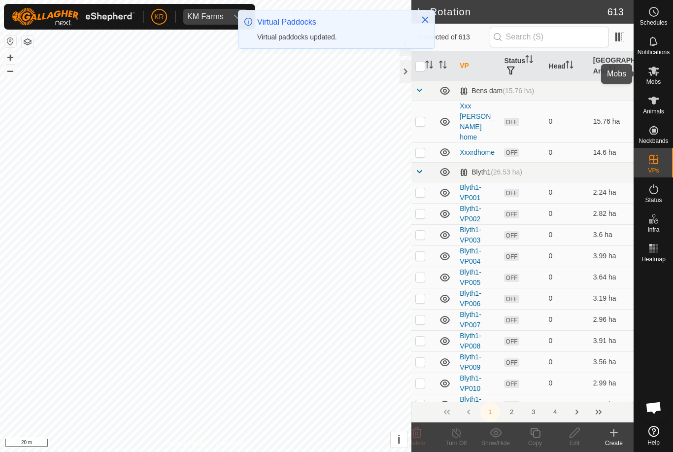
click at [656, 75] on icon at bounding box center [653, 70] width 11 height 9
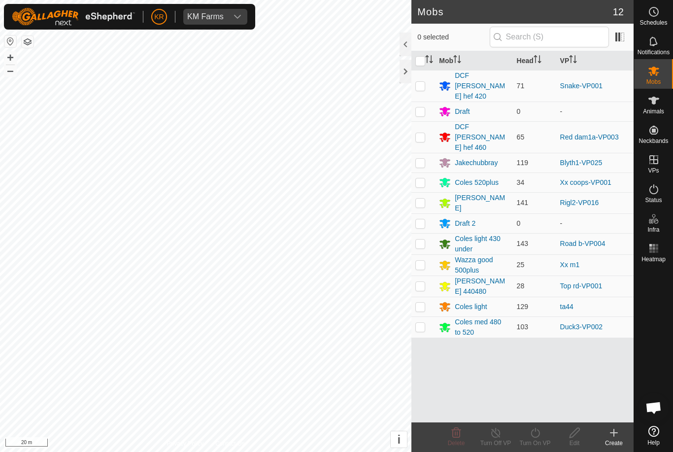
click at [652, 79] on span "Mobs" at bounding box center [653, 82] width 14 height 6
click at [422, 323] on p-checkbox at bounding box center [420, 327] width 10 height 8
checkbox input "true"
click at [539, 437] on icon at bounding box center [535, 432] width 12 height 12
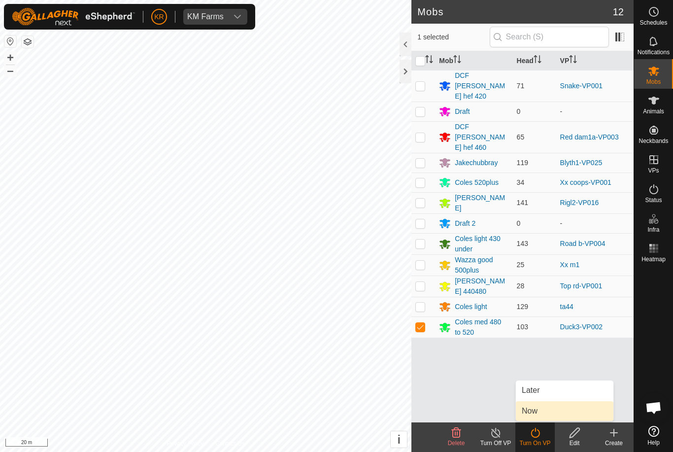
click at [538, 412] on link "Now" at bounding box center [564, 411] width 97 height 20
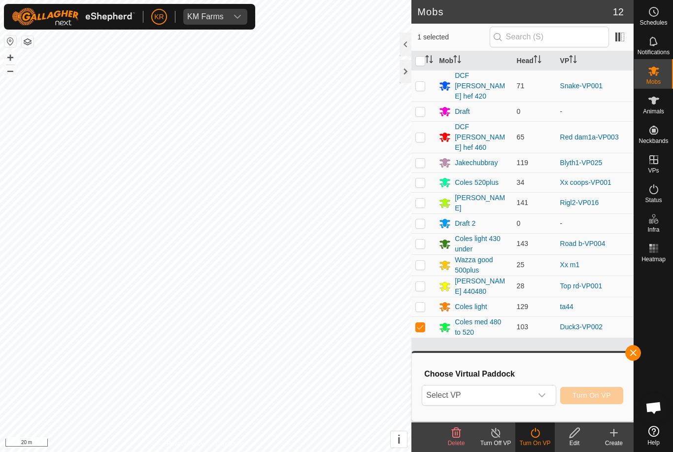
click at [521, 398] on span "Select VP" at bounding box center [476, 395] width 109 height 20
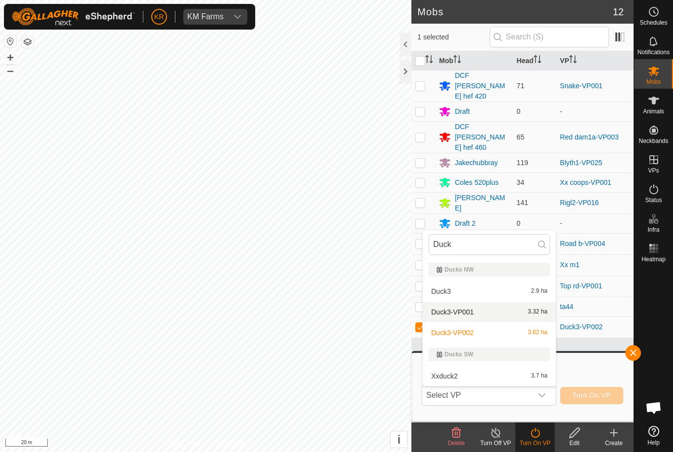
type input "Duck"
click at [466, 313] on span "Duck3-VP001" at bounding box center [452, 311] width 42 height 7
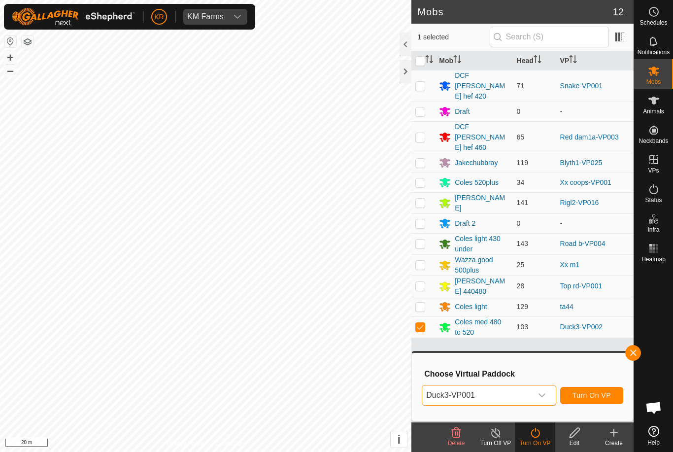
click at [593, 395] on span "Turn On VP" at bounding box center [591, 395] width 38 height 8
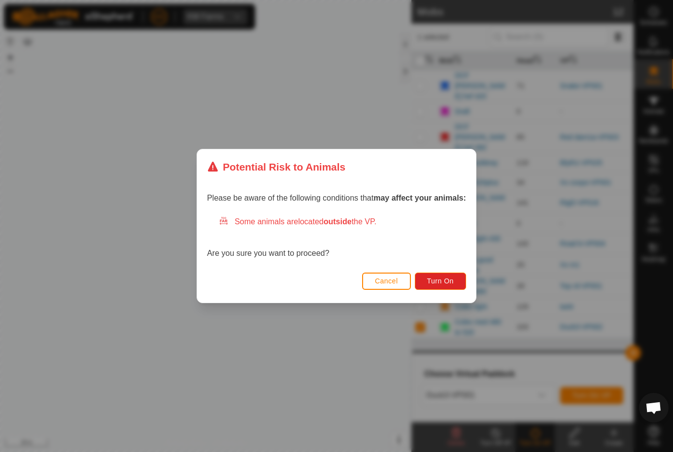
click at [430, 287] on button "Turn On" at bounding box center [440, 280] width 51 height 17
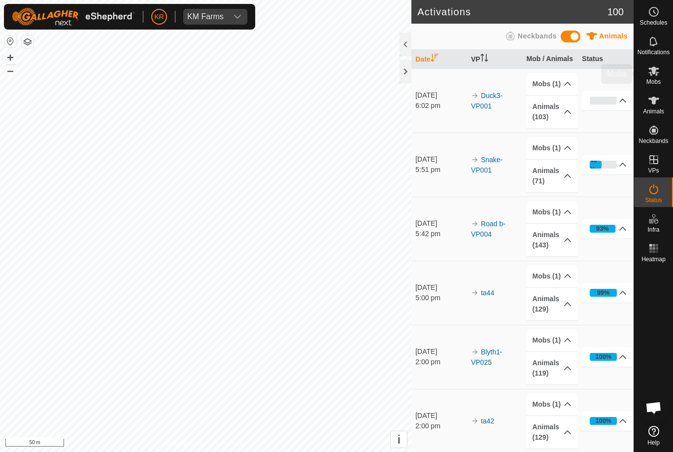
click at [663, 74] on div "Mobs" at bounding box center [653, 74] width 39 height 30
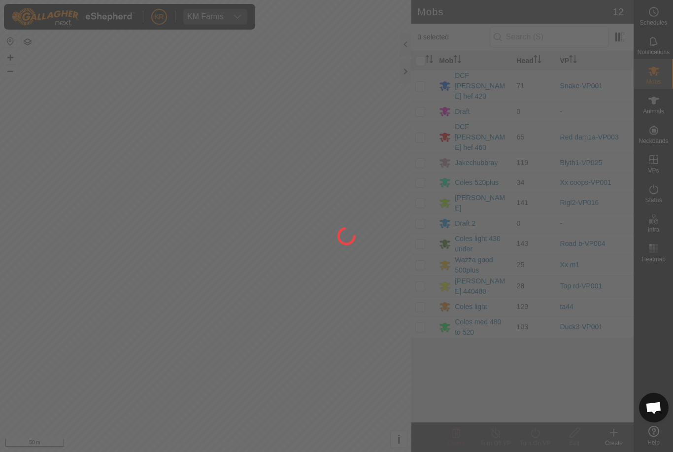
click at [657, 159] on div at bounding box center [336, 226] width 673 height 452
click at [657, 160] on div at bounding box center [336, 226] width 673 height 452
click at [657, 163] on div at bounding box center [336, 226] width 673 height 452
click at [659, 162] on div at bounding box center [336, 226] width 673 height 452
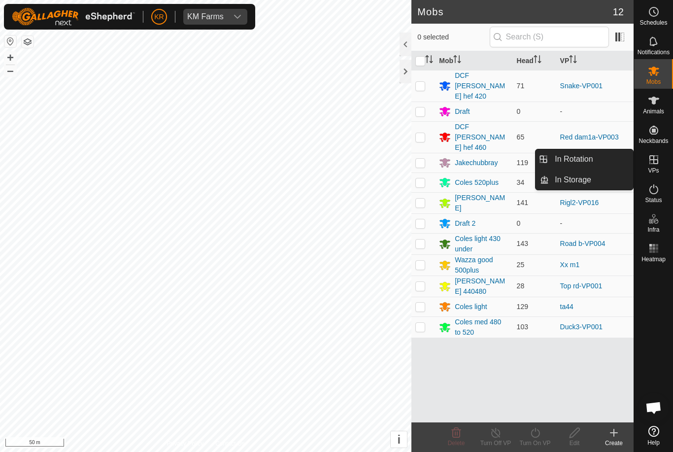
click at [609, 155] on link "In Rotation" at bounding box center [591, 159] width 84 height 20
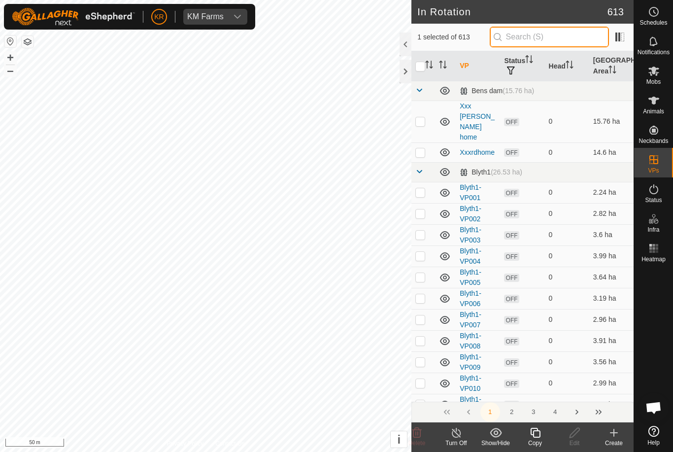
click at [565, 39] on input "text" at bounding box center [548, 37] width 119 height 21
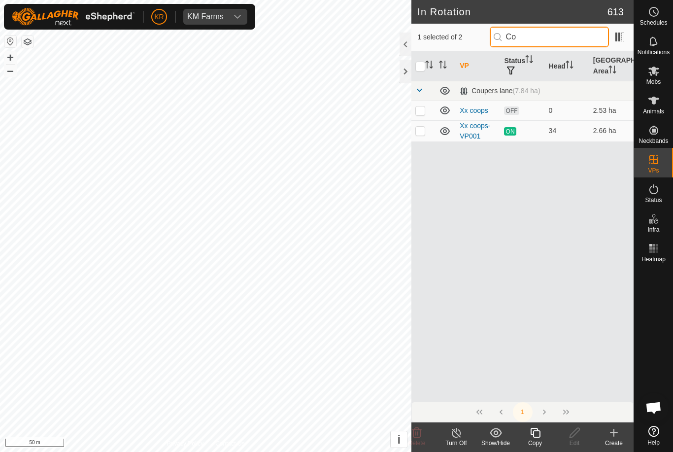
type input "Co"
click at [422, 112] on p-checkbox at bounding box center [420, 110] width 10 height 8
checkbox input "true"
click at [420, 67] on input "checkbox" at bounding box center [420, 67] width 10 height 10
checkbox input "true"
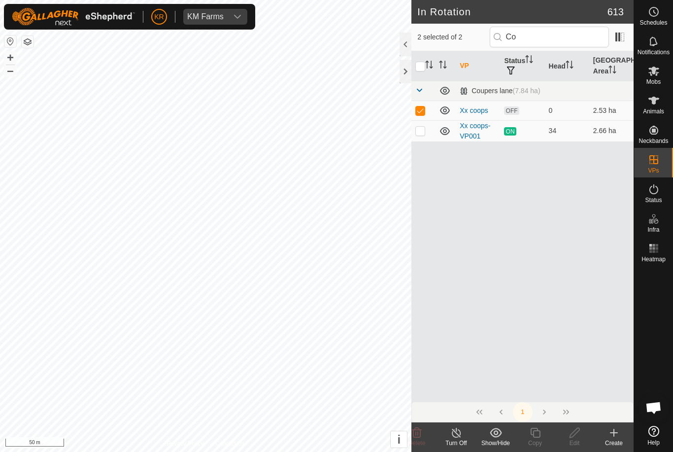
checkbox input "true"
click at [423, 65] on input "checkbox" at bounding box center [420, 67] width 10 height 10
checkbox input "false"
click at [423, 133] on p-checkbox at bounding box center [420, 131] width 10 height 8
checkbox input "false"
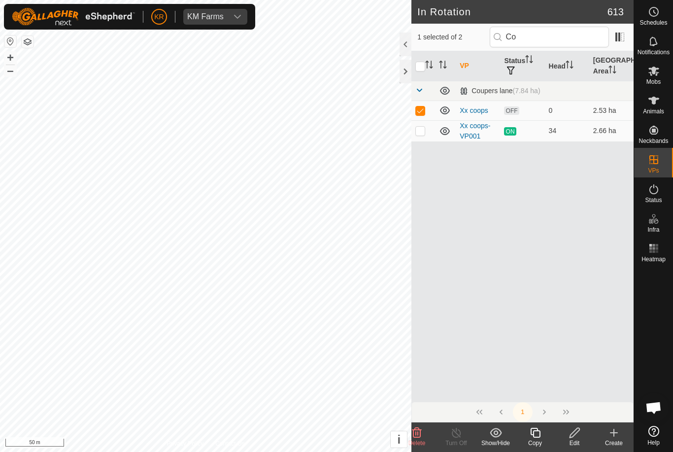
click at [579, 431] on icon at bounding box center [574, 432] width 12 height 12
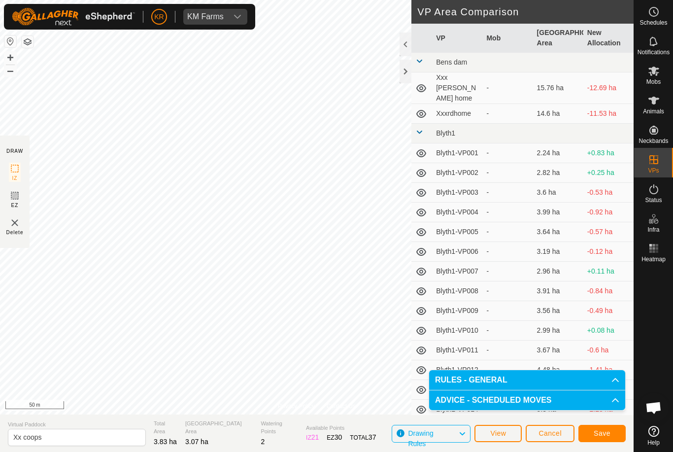
click at [609, 437] on button "Save" at bounding box center [601, 432] width 47 height 17
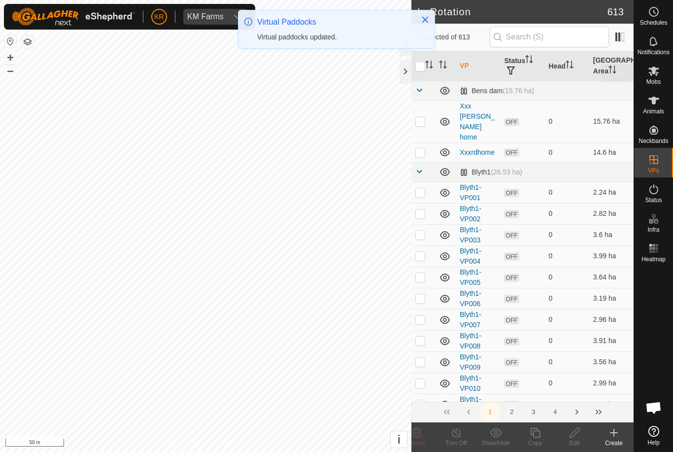
click at [656, 74] on icon at bounding box center [653, 70] width 11 height 9
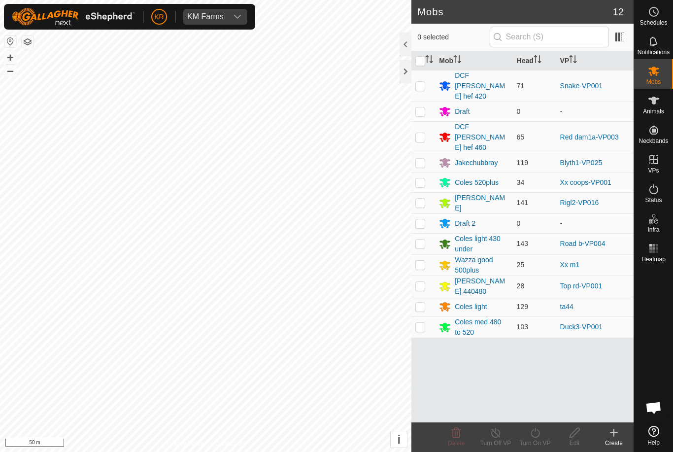
click at [508, 345] on div "Mob Head VP DCF Bev hef 420 71 Snake-VP001 Draft 0 - DCF Bev hef 460 65 Red dam…" at bounding box center [522, 236] width 222 height 371
click at [421, 178] on p-checkbox at bounding box center [420, 182] width 10 height 8
checkbox input "true"
click at [535, 433] on icon at bounding box center [535, 432] width 12 height 12
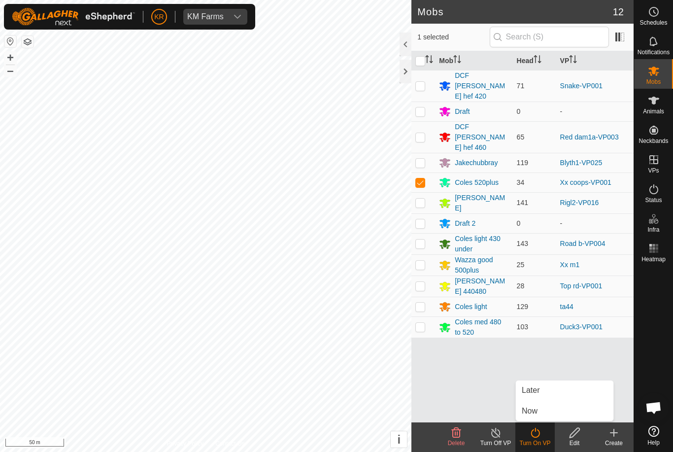
click at [533, 410] on span "Now" at bounding box center [529, 411] width 16 height 12
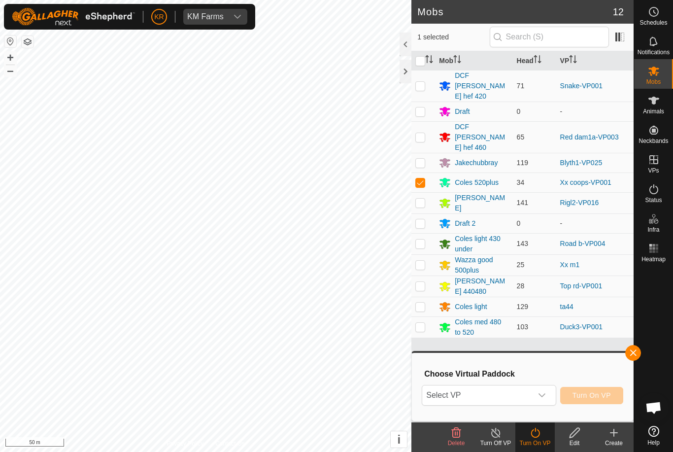
click at [519, 396] on span "Select VP" at bounding box center [476, 395] width 109 height 20
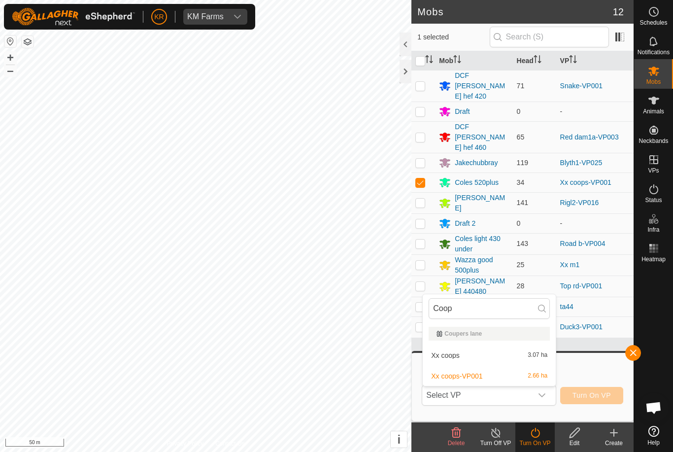
type input "Coop"
click at [495, 356] on div "Xx coops 3.07 ha" at bounding box center [488, 355] width 121 height 12
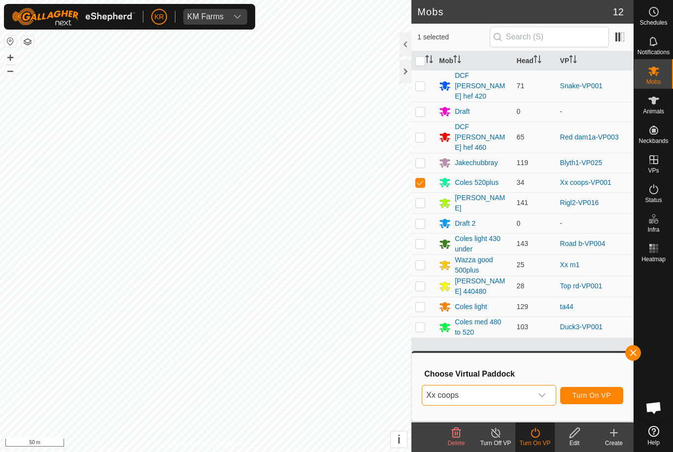
click at [605, 397] on span "Turn On VP" at bounding box center [591, 395] width 38 height 8
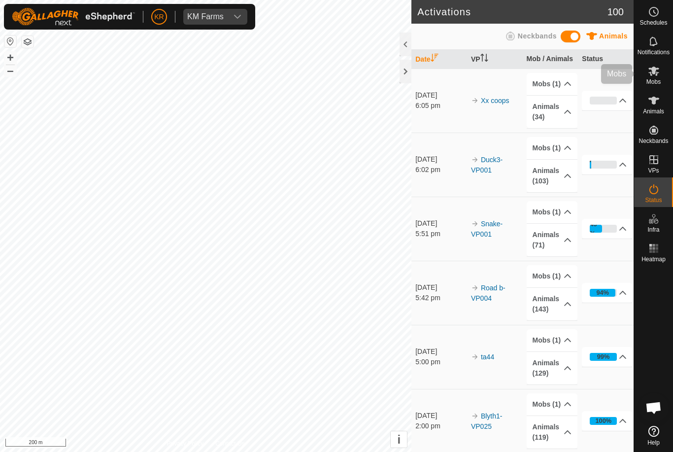
click at [658, 72] on icon at bounding box center [654, 71] width 12 height 12
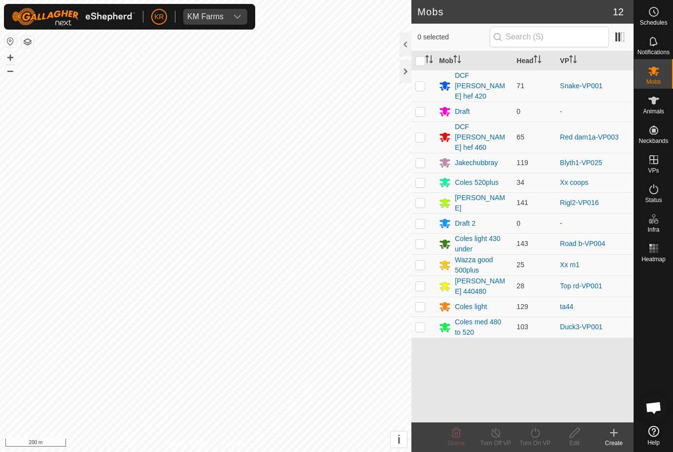
click at [426, 121] on td at bounding box center [423, 137] width 24 height 32
checkbox input "true"
click at [540, 434] on icon at bounding box center [535, 432] width 12 height 12
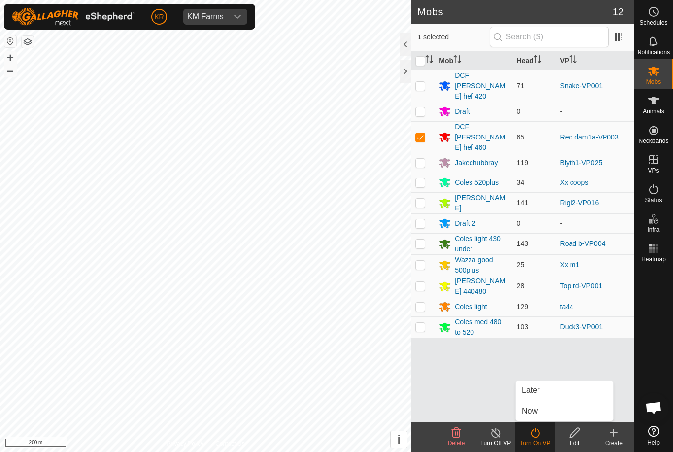
click at [536, 437] on icon at bounding box center [535, 432] width 12 height 12
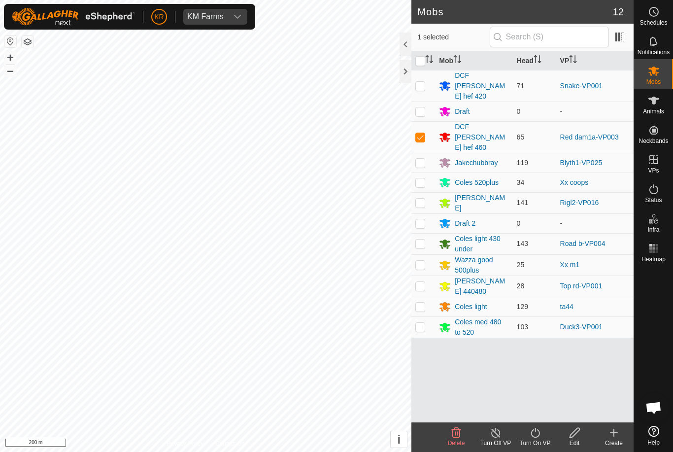
click at [533, 436] on icon at bounding box center [534, 432] width 9 height 10
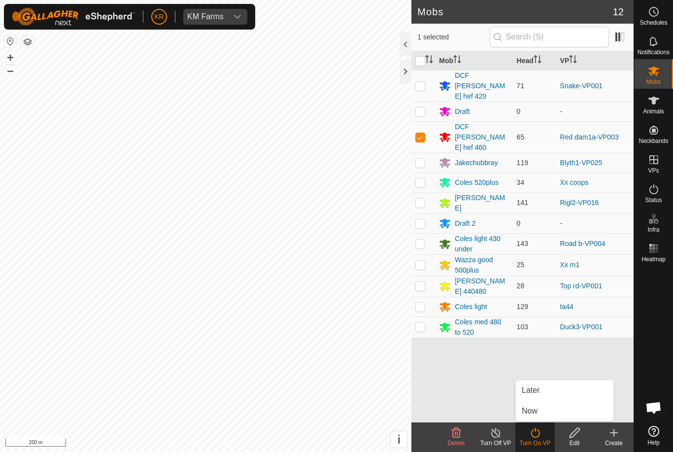
click at [539, 410] on link "Now" at bounding box center [564, 411] width 97 height 20
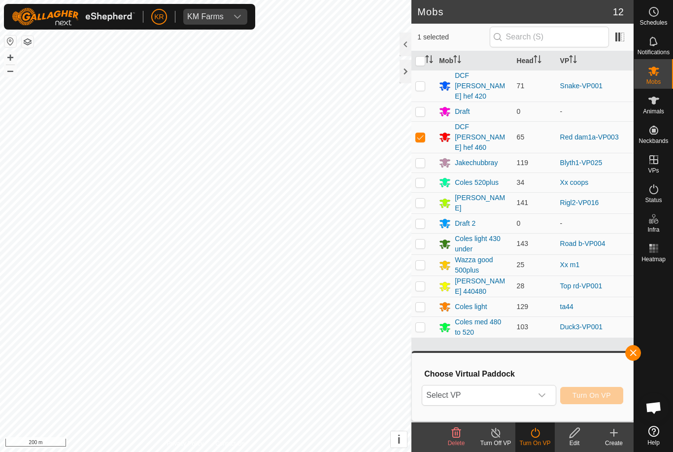
click at [517, 398] on span "Select VP" at bounding box center [476, 395] width 109 height 20
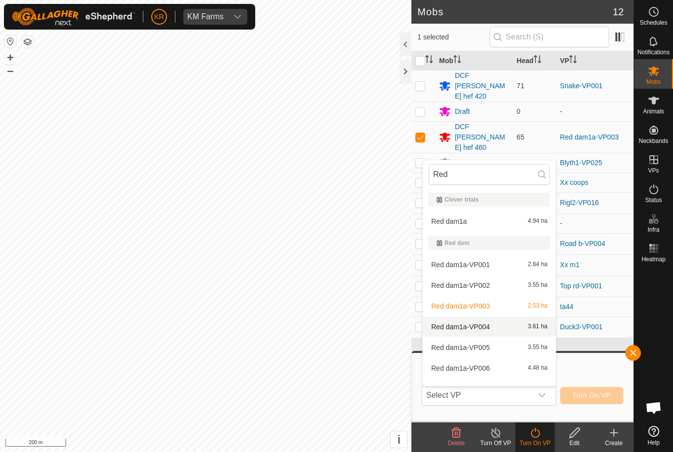
type input "Red"
click at [487, 327] on span "Red dam1a-VP004" at bounding box center [460, 326] width 59 height 7
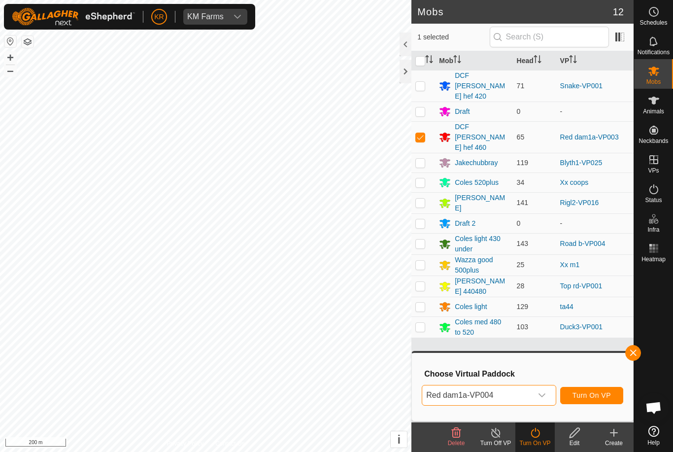
click at [604, 400] on button "Turn On VP" at bounding box center [591, 395] width 63 height 17
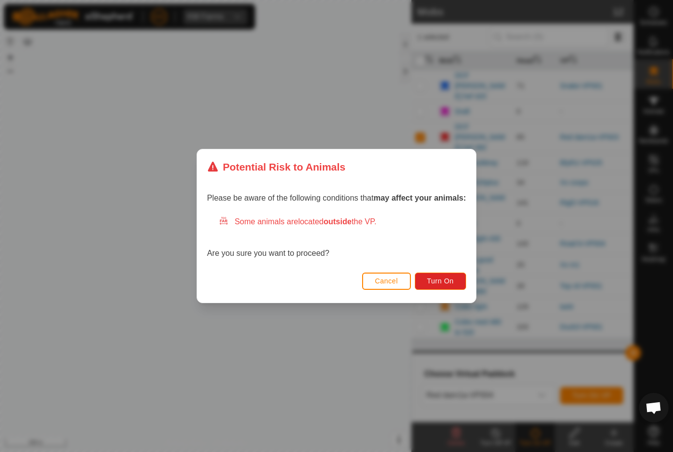
click at [452, 279] on span "Turn On" at bounding box center [440, 281] width 27 height 8
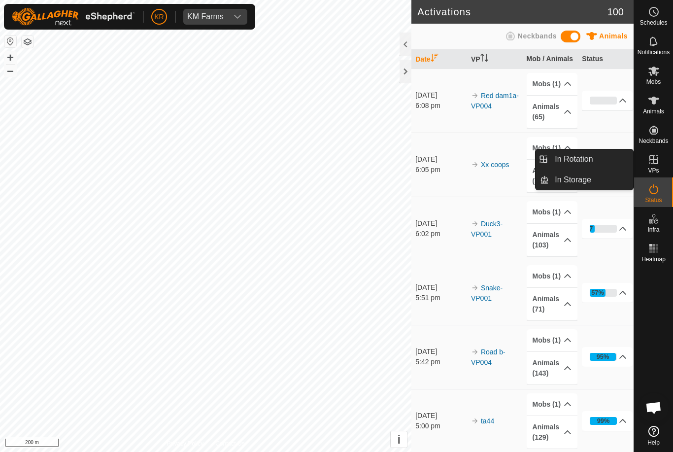
click at [661, 165] on es-virtualpaddocks-svg-icon at bounding box center [654, 160] width 18 height 16
click at [599, 158] on link "In Rotation" at bounding box center [591, 159] width 84 height 20
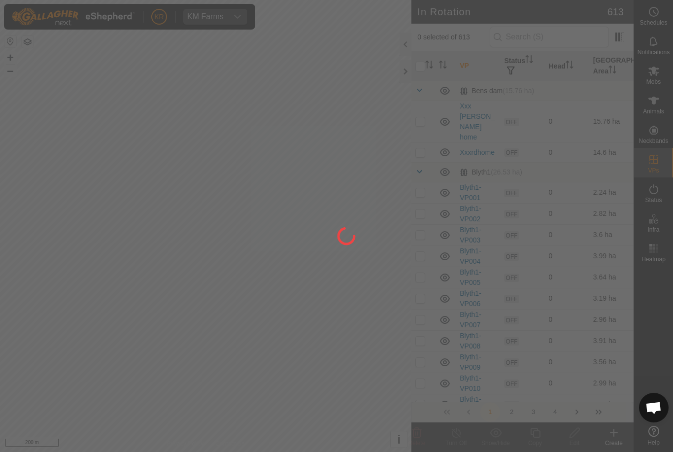
click at [597, 157] on div at bounding box center [336, 226] width 673 height 452
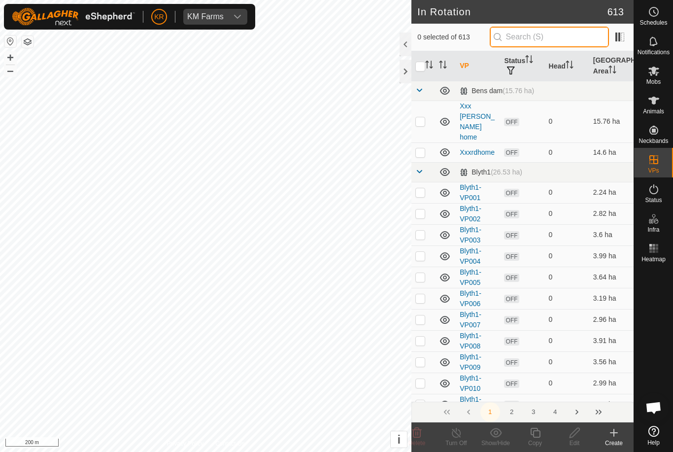
type input "."
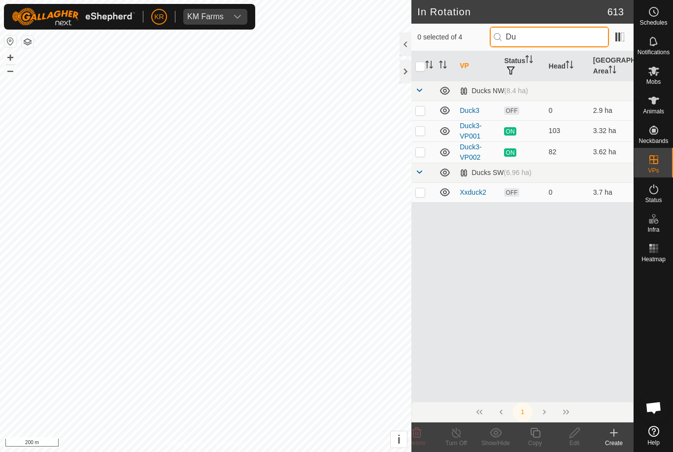
type input "Du"
click at [422, 193] on p-checkbox at bounding box center [420, 192] width 10 height 8
checkbox input "true"
click at [421, 113] on p-checkbox at bounding box center [420, 110] width 10 height 8
click at [420, 434] on icon at bounding box center [416, 432] width 9 height 10
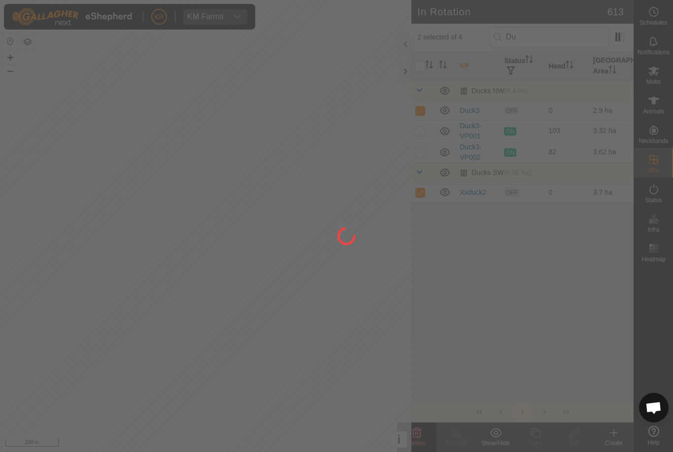
click at [419, 434] on div at bounding box center [336, 226] width 673 height 452
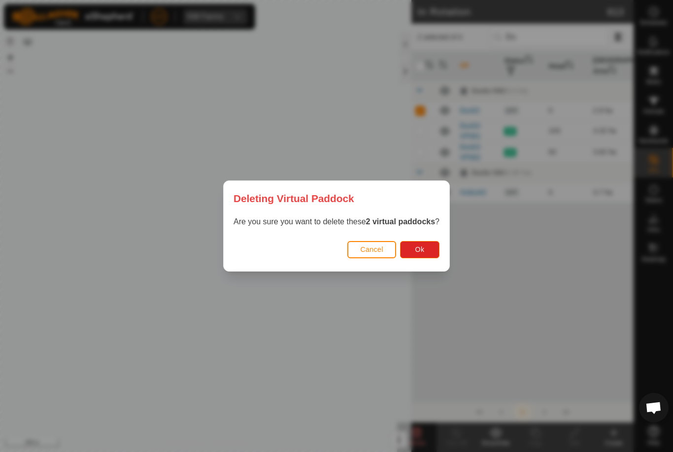
click at [423, 249] on span "Ok" at bounding box center [419, 249] width 9 height 8
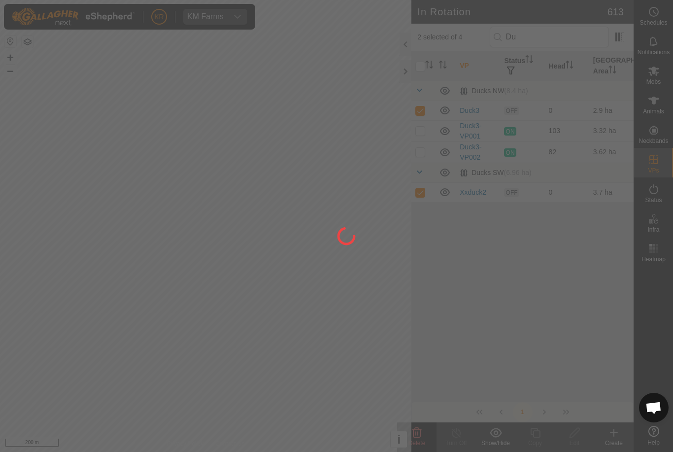
checkbox input "false"
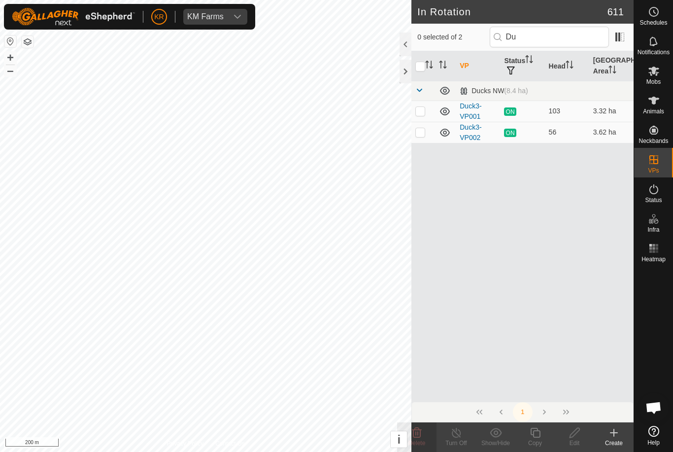
click at [423, 135] on p-checkbox at bounding box center [420, 132] width 10 height 8
checkbox input "true"
click at [536, 436] on icon at bounding box center [535, 432] width 10 height 10
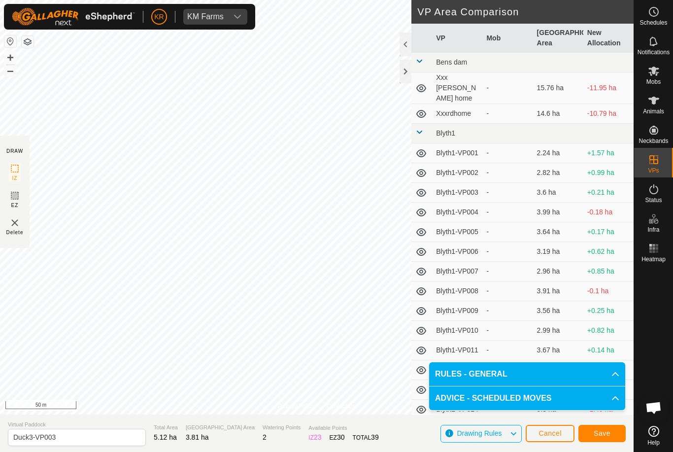
click at [616, 436] on button "Save" at bounding box center [601, 432] width 47 height 17
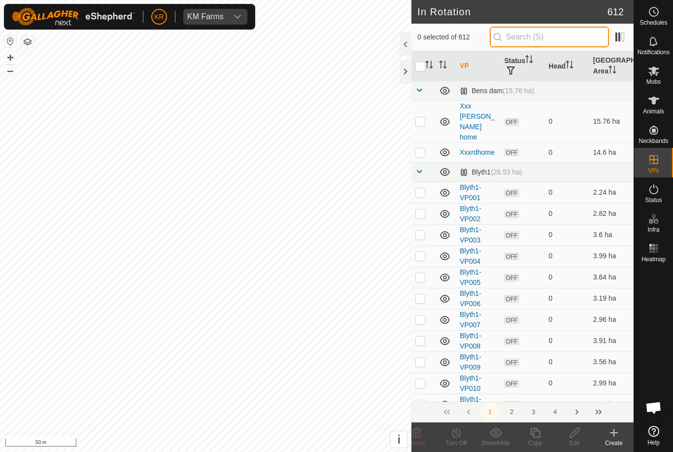
click at [557, 41] on input "text" at bounding box center [548, 37] width 119 height 21
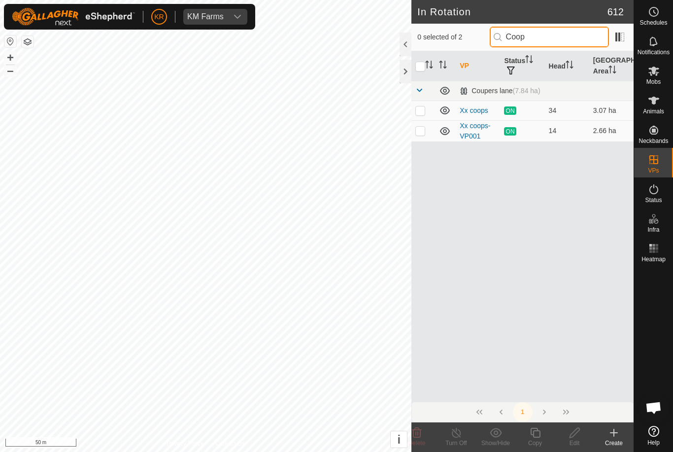
type input "Coop"
click at [422, 131] on p-checkbox at bounding box center [420, 131] width 10 height 8
checkbox input "true"
click at [420, 113] on p-checkbox at bounding box center [420, 110] width 10 height 8
click at [423, 113] on p-checkbox at bounding box center [420, 110] width 10 height 8
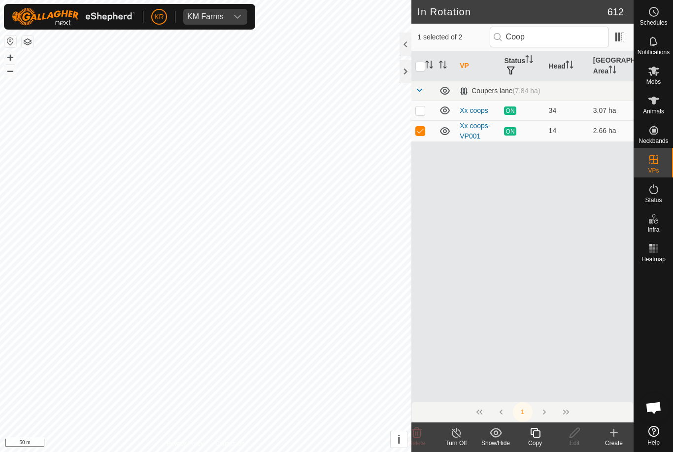
click at [423, 112] on p-checkbox at bounding box center [420, 110] width 10 height 8
click at [421, 116] on td at bounding box center [423, 110] width 24 height 20
checkbox input "false"
click at [420, 130] on p-checkbox at bounding box center [420, 131] width 10 height 8
checkbox input "false"
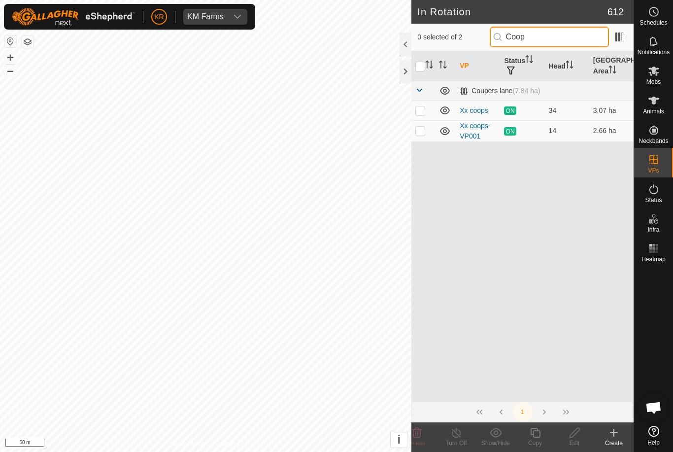
click at [554, 42] on input "Coop" at bounding box center [548, 37] width 119 height 21
type input "C"
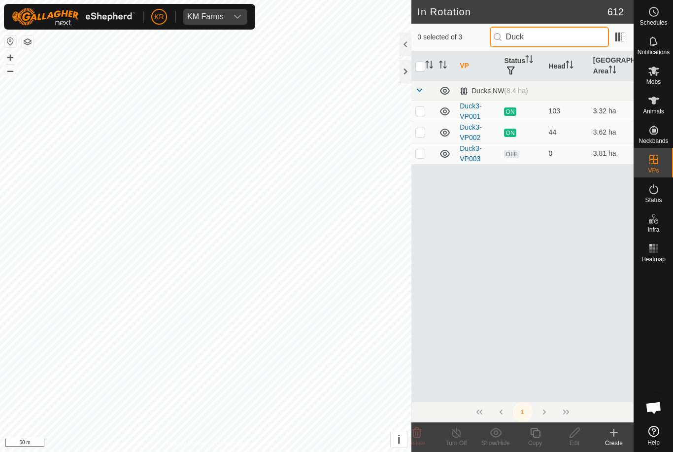
type input "Duck"
click at [419, 159] on td at bounding box center [423, 153] width 24 height 21
checkbox input "true"
click at [537, 431] on icon at bounding box center [535, 432] width 10 height 10
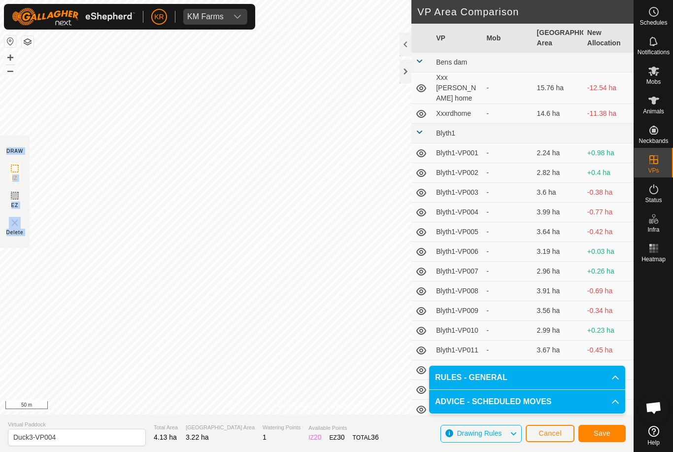
click at [604, 440] on button "Save" at bounding box center [601, 432] width 47 height 17
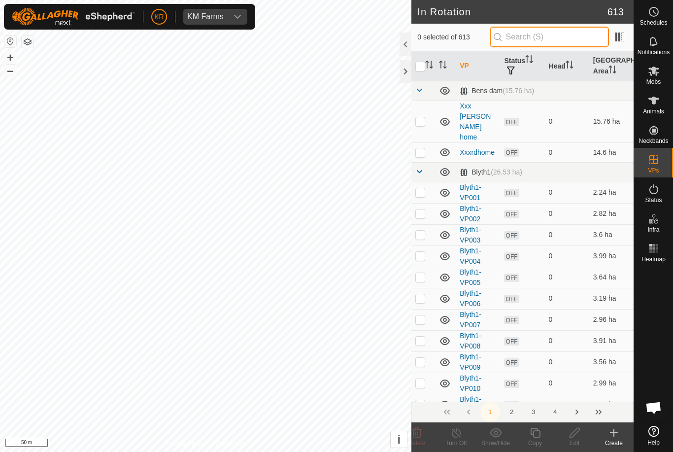
type input "."
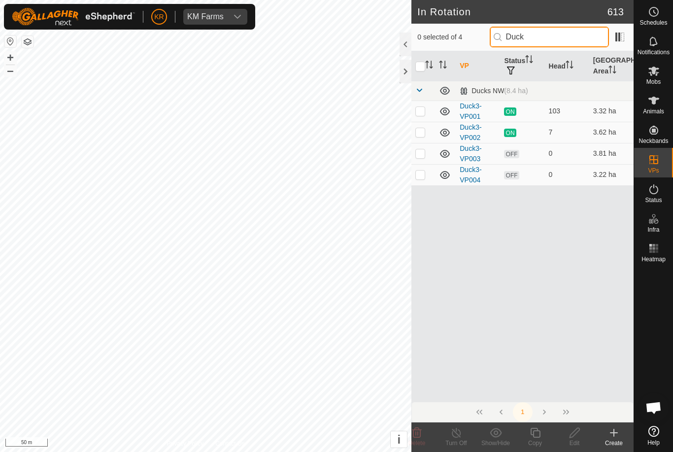
type input "Duck"
click at [419, 176] on p-checkbox at bounding box center [420, 174] width 10 height 8
checkbox input "true"
click at [540, 434] on icon at bounding box center [535, 432] width 10 height 10
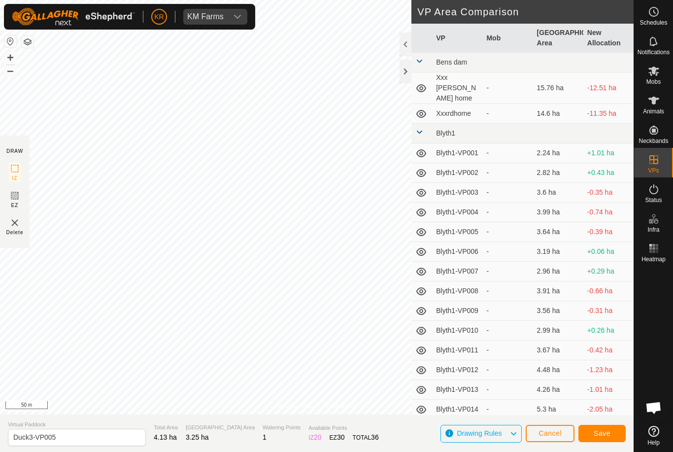
click at [614, 433] on button "Save" at bounding box center [601, 432] width 47 height 17
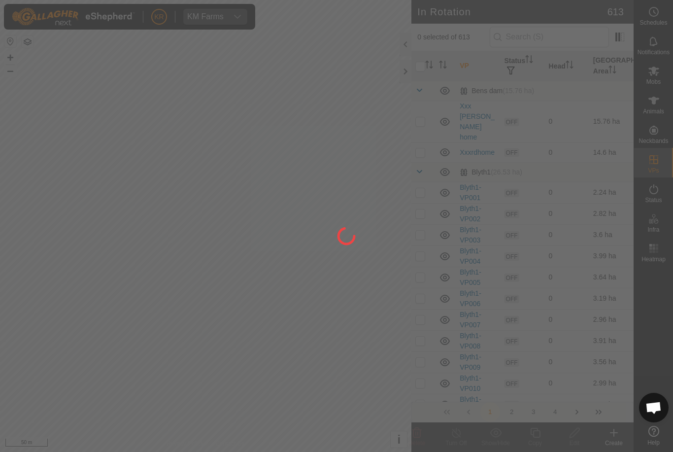
click at [20, 379] on div at bounding box center [336, 226] width 673 height 452
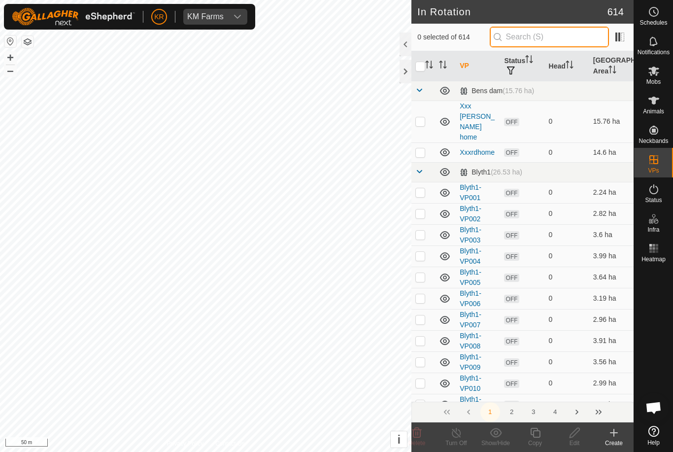
click at [546, 35] on input "text" at bounding box center [548, 37] width 119 height 21
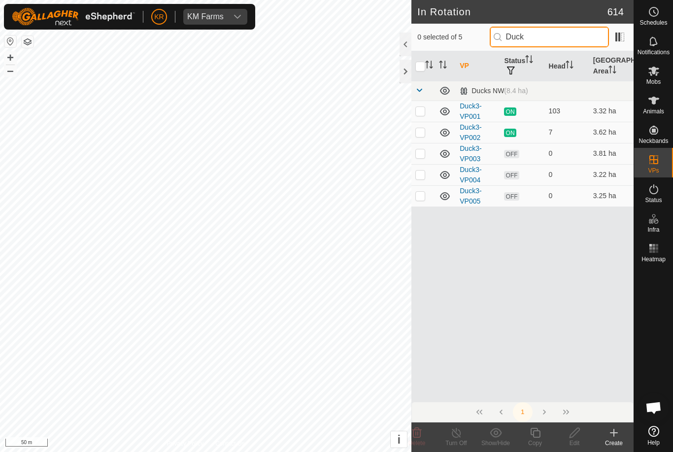
type input "Duck"
click at [422, 196] on p-checkbox at bounding box center [420, 196] width 10 height 8
checkbox input "true"
click at [544, 439] on div "Copy" at bounding box center [534, 442] width 39 height 9
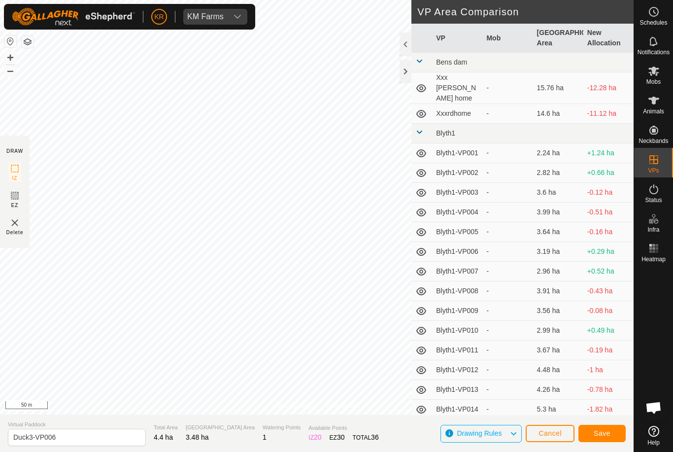
click at [602, 431] on span "Save" at bounding box center [601, 433] width 17 height 8
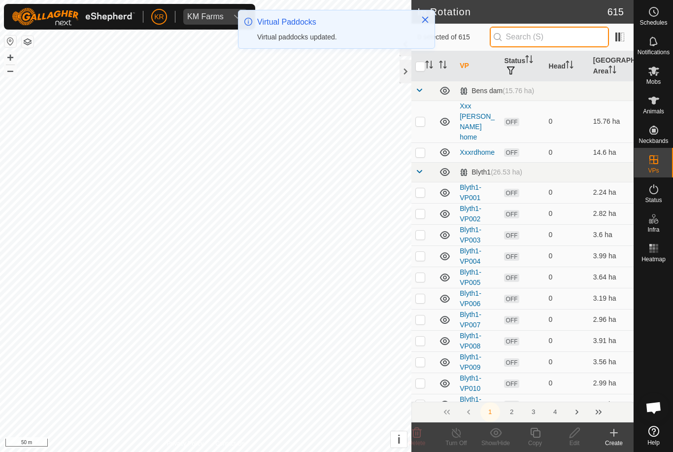
click at [562, 37] on input "text" at bounding box center [548, 37] width 119 height 21
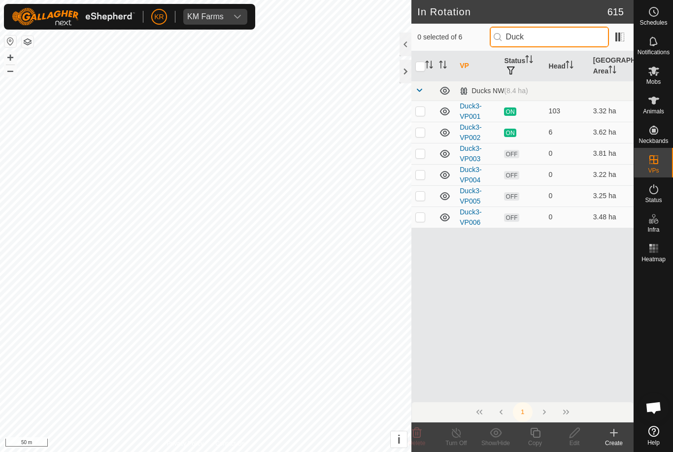
type input "Duck"
click at [420, 219] on p-checkbox at bounding box center [420, 217] width 10 height 8
checkbox input "true"
click at [538, 432] on icon at bounding box center [535, 432] width 12 height 12
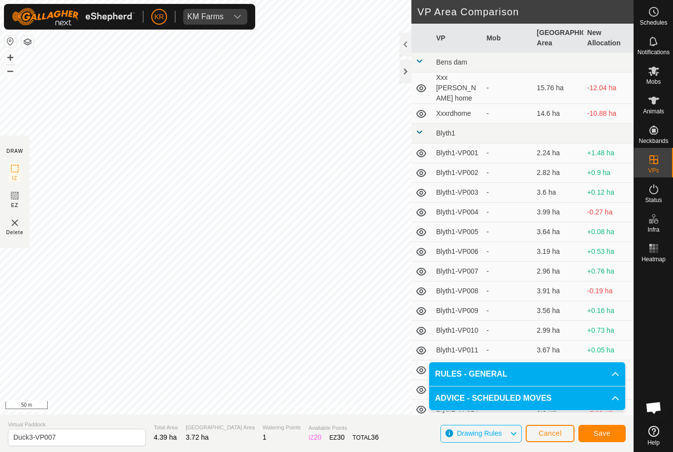
click at [606, 433] on span "Save" at bounding box center [601, 433] width 17 height 8
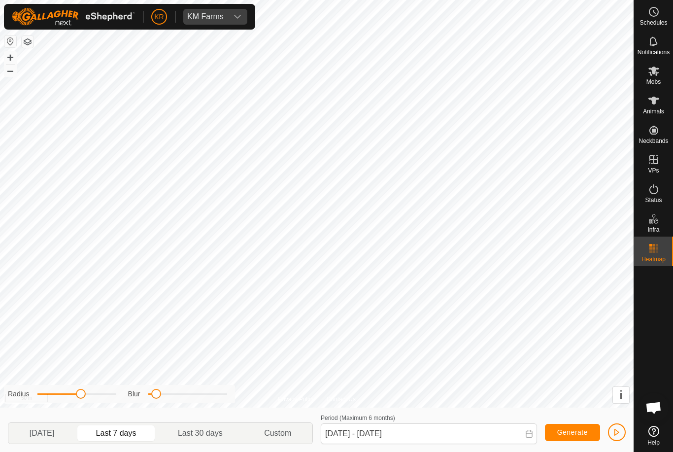
click at [614, 432] on span "button" at bounding box center [617, 432] width 8 height 8
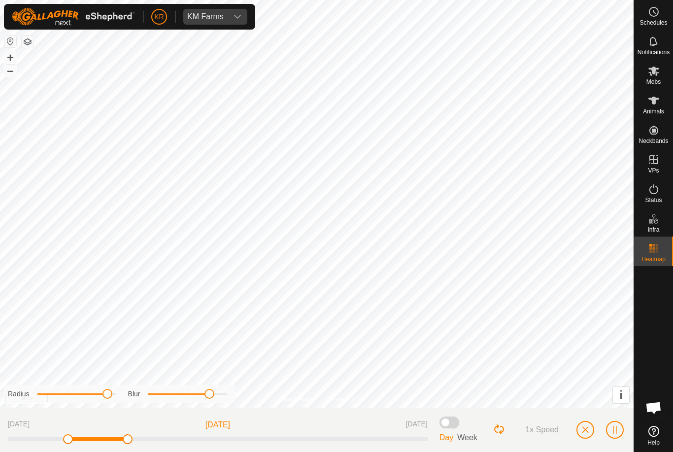
click at [589, 433] on button "button" at bounding box center [585, 430] width 18 height 18
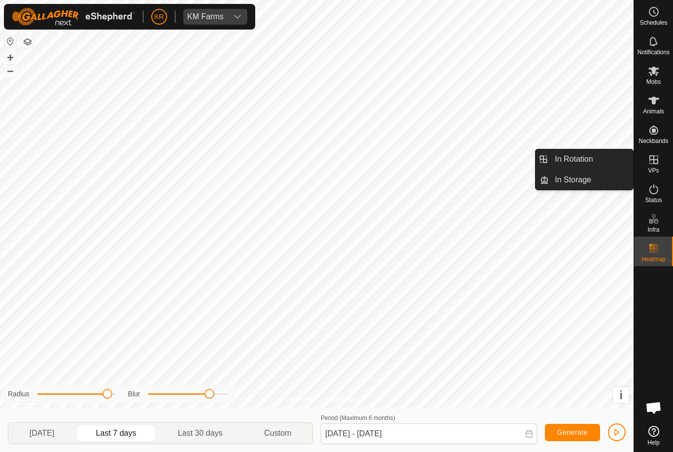
click at [593, 163] on link "In Rotation" at bounding box center [591, 159] width 84 height 20
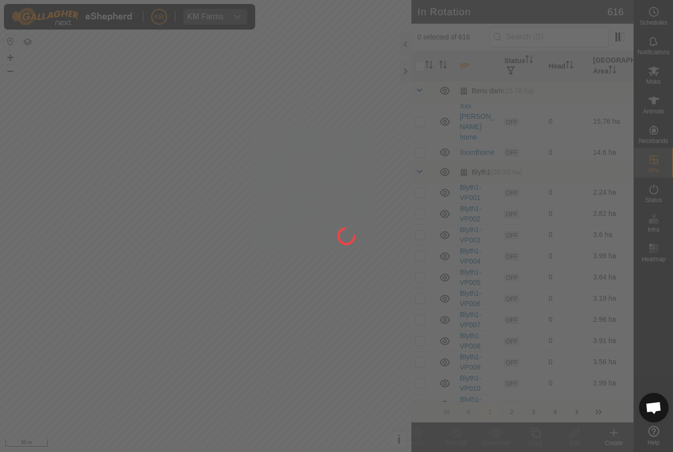
click at [581, 161] on div at bounding box center [336, 226] width 673 height 452
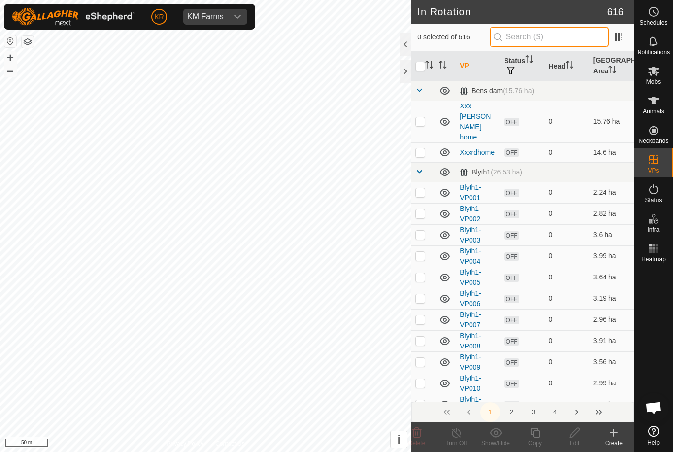
click at [557, 40] on input "text" at bounding box center [548, 37] width 119 height 21
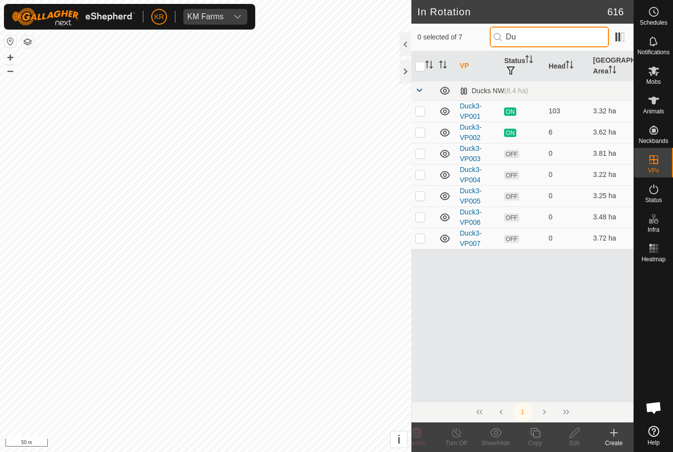
type input "Du"
click at [418, 239] on p-checkbox at bounding box center [420, 238] width 10 height 8
checkbox input "true"
click at [534, 432] on icon at bounding box center [535, 432] width 12 height 12
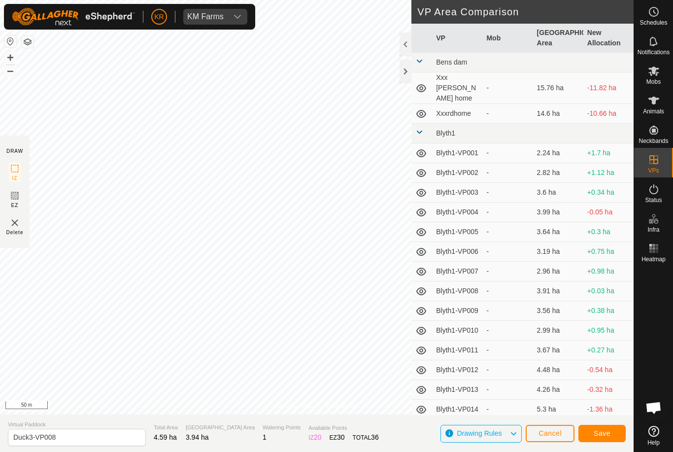
click at [608, 433] on span "Save" at bounding box center [601, 433] width 17 height 8
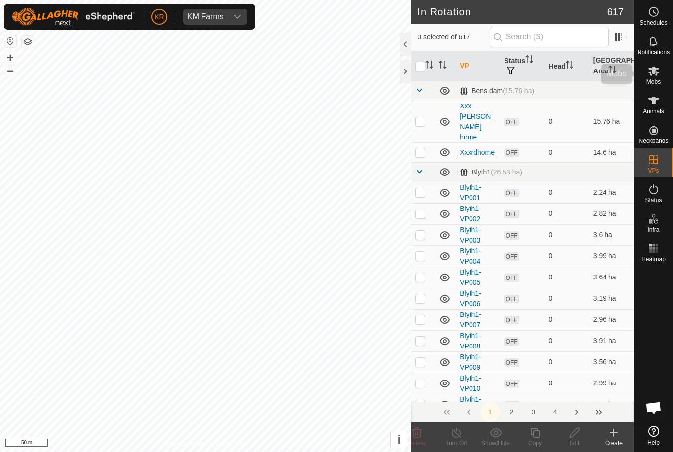
click at [659, 80] on span "Mobs" at bounding box center [653, 82] width 14 height 6
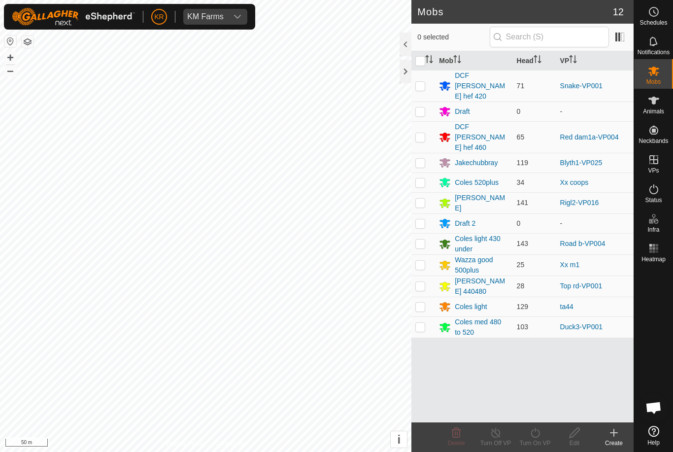
click at [423, 323] on p-checkbox at bounding box center [420, 327] width 10 height 8
checkbox input "true"
click at [542, 436] on turn-on-svg-icon at bounding box center [534, 432] width 39 height 12
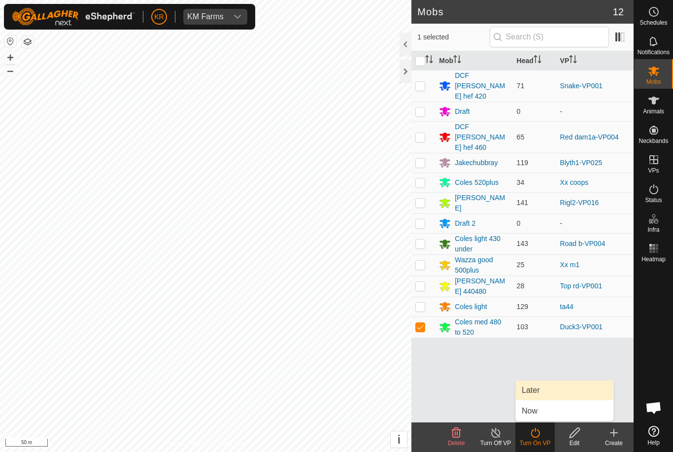
click at [545, 395] on link "Later" at bounding box center [564, 390] width 97 height 20
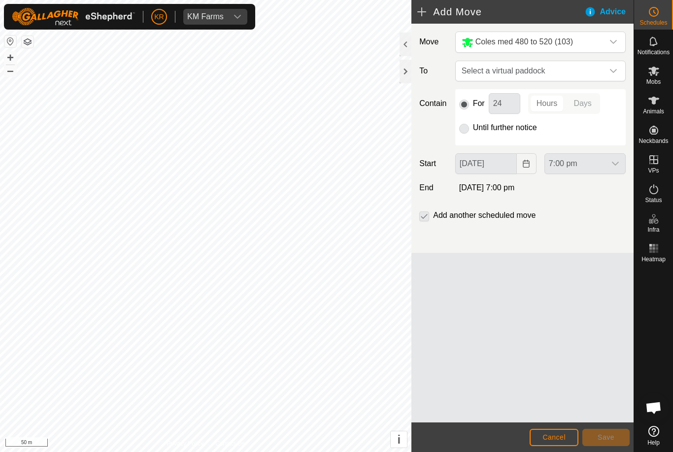
click at [602, 72] on span "Select a virtual paddock" at bounding box center [530, 71] width 146 height 20
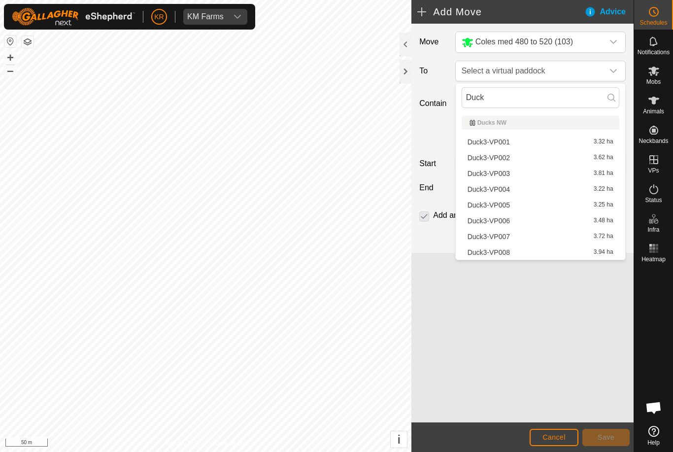
type input "Duck"
click at [503, 188] on span "Duck3-VP004" at bounding box center [488, 189] width 42 height 7
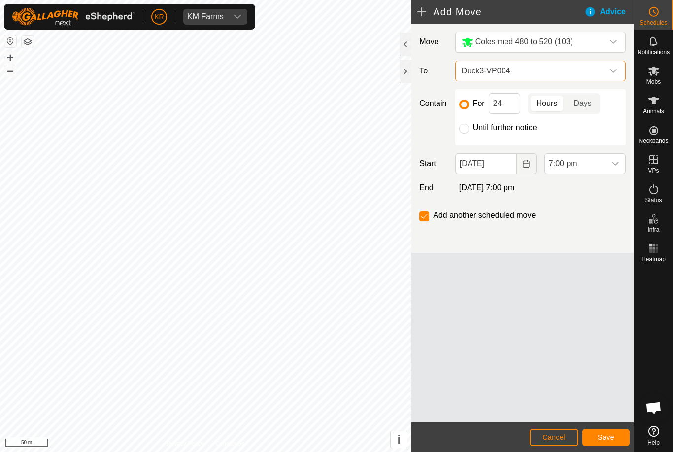
click at [613, 72] on icon "dropdown trigger" at bounding box center [613, 71] width 7 height 4
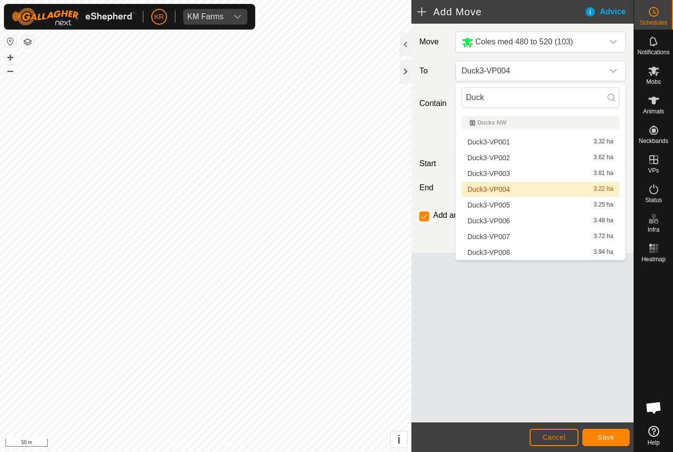
click at [505, 171] on span "Duck3-VP003" at bounding box center [488, 173] width 42 height 7
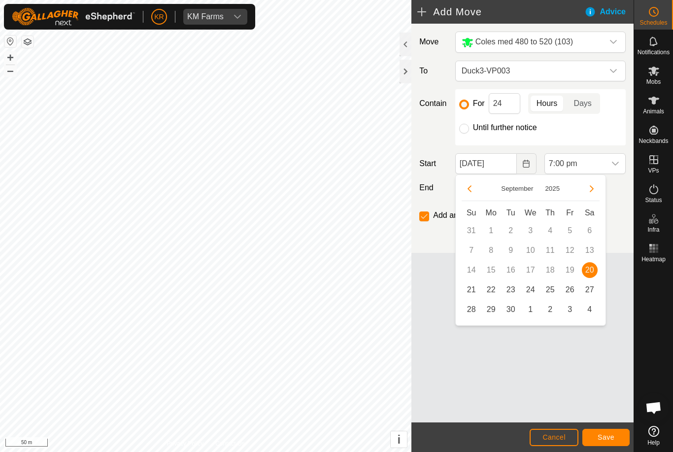
click at [470, 293] on span "21" at bounding box center [471, 290] width 16 height 16
type input "21 Sep, 2025"
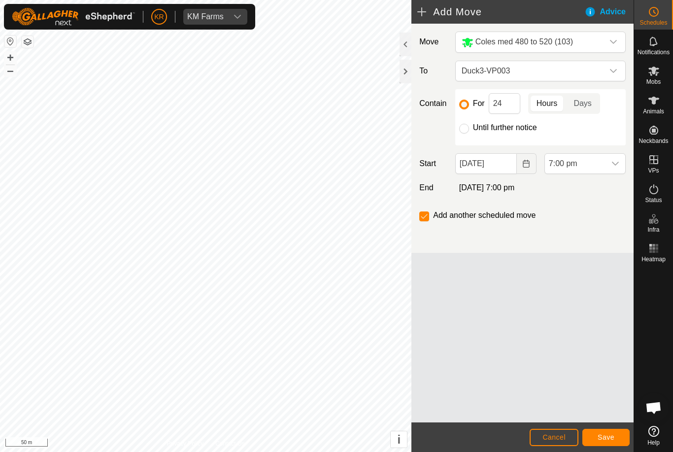
click at [591, 166] on span "7:00 pm" at bounding box center [575, 164] width 61 height 20
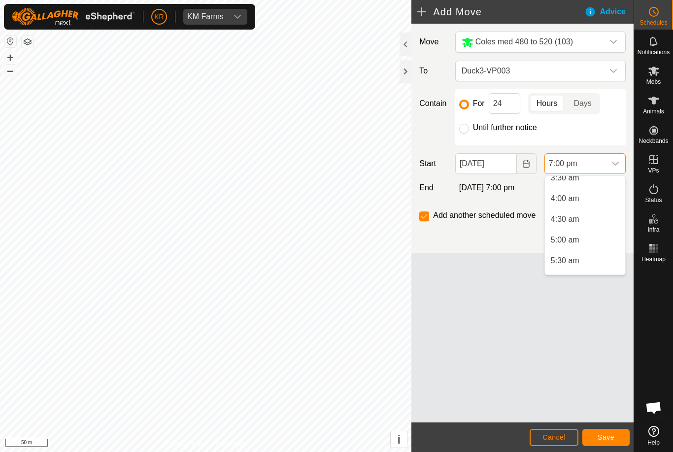
scroll to position [123, 0]
click at [579, 251] on span "4:30 am" at bounding box center [565, 249] width 29 height 12
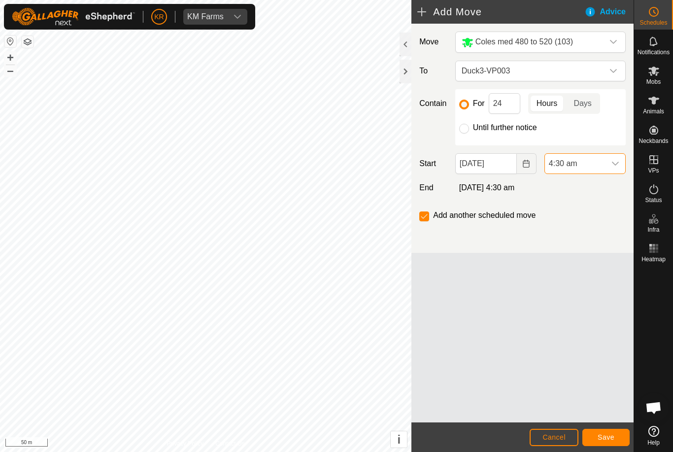
scroll to position [707, 0]
click at [505, 106] on input "24" at bounding box center [504, 103] width 32 height 21
type input "2"
click at [616, 435] on button "Save" at bounding box center [605, 436] width 47 height 17
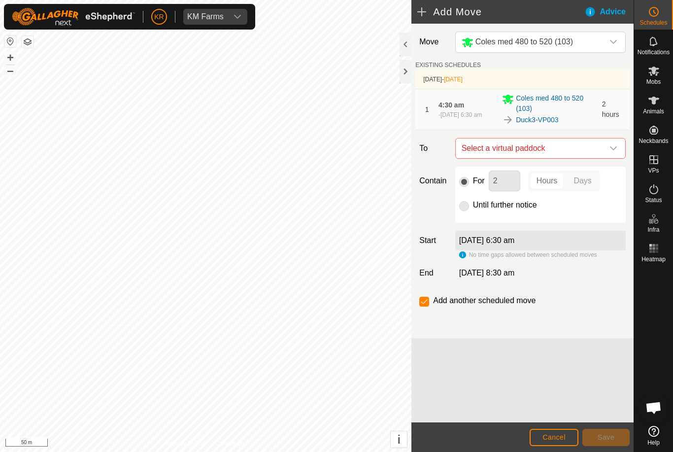
click at [609, 145] on icon "dropdown trigger" at bounding box center [613, 148] width 8 height 8
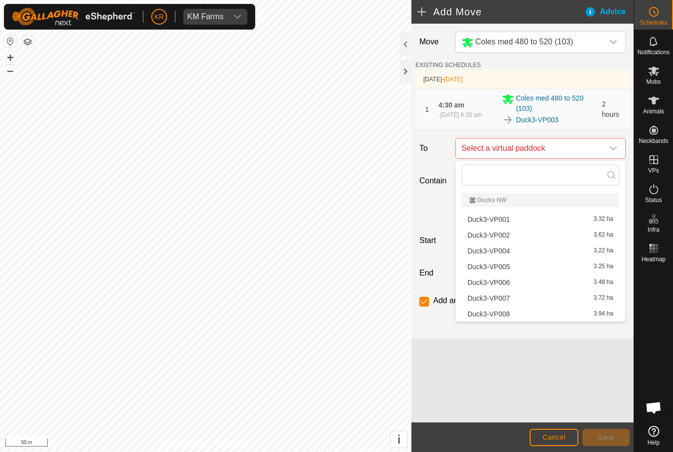
click at [503, 253] on span "Duck3-VP004" at bounding box center [488, 250] width 42 height 7
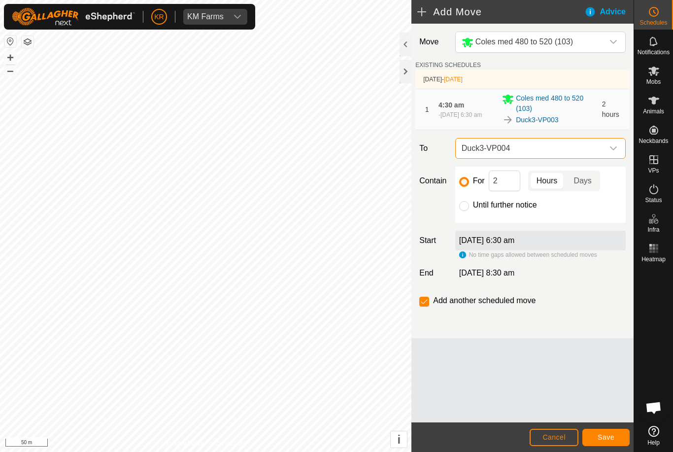
click at [610, 436] on span "Save" at bounding box center [605, 437] width 17 height 8
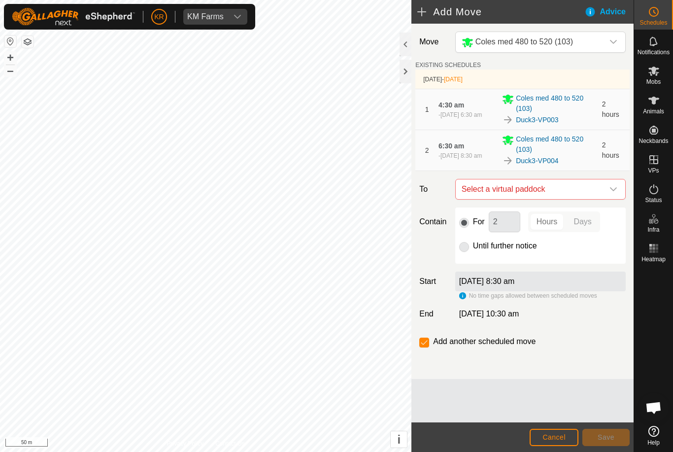
click at [609, 187] on icon "dropdown trigger" at bounding box center [613, 189] width 8 height 8
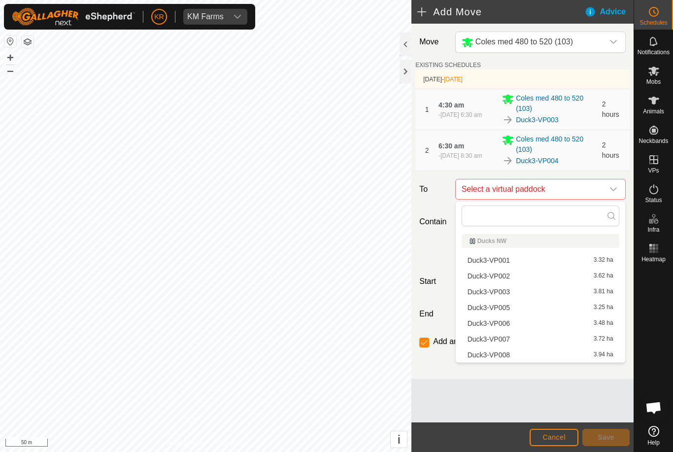
click at [507, 311] on span "Duck3-VP005" at bounding box center [488, 307] width 42 height 7
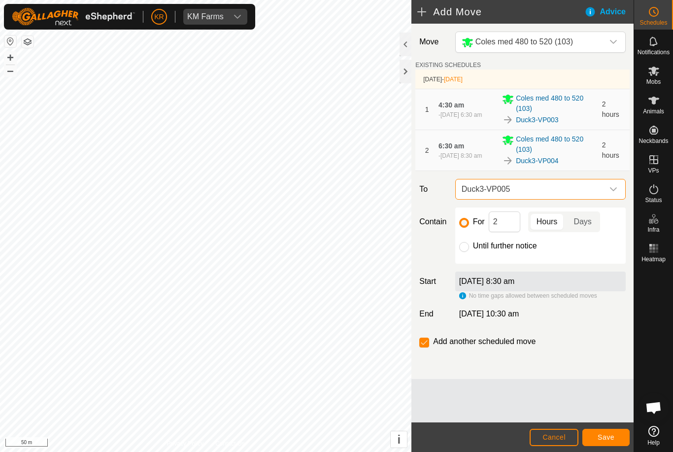
click at [598, 430] on button "Save" at bounding box center [605, 436] width 47 height 17
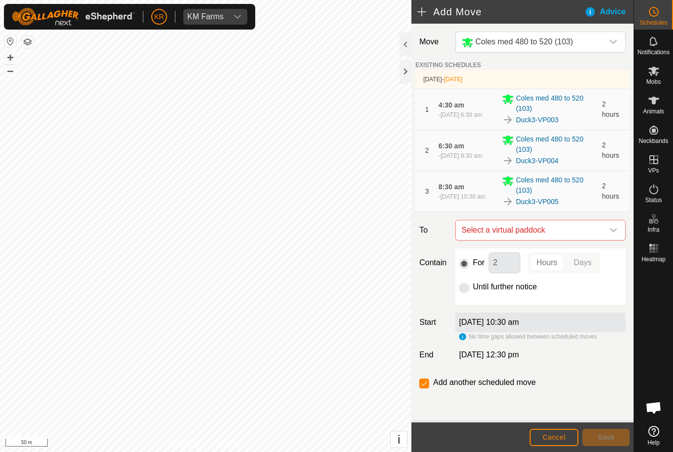
click at [612, 228] on icon "dropdown trigger" at bounding box center [613, 230] width 8 height 8
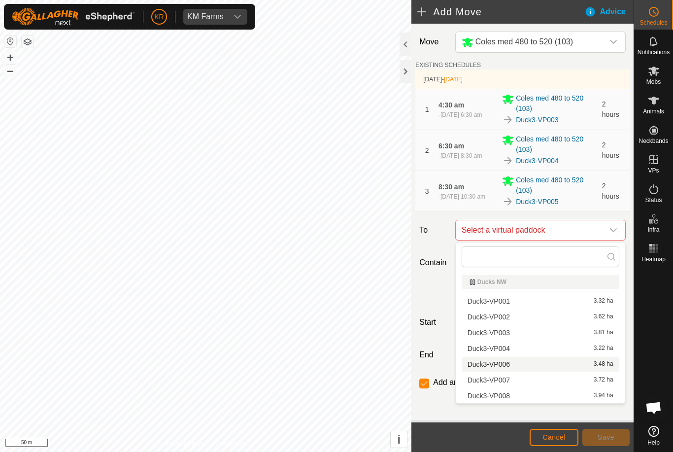
click at [506, 365] on span "Duck3-VP006" at bounding box center [488, 363] width 42 height 7
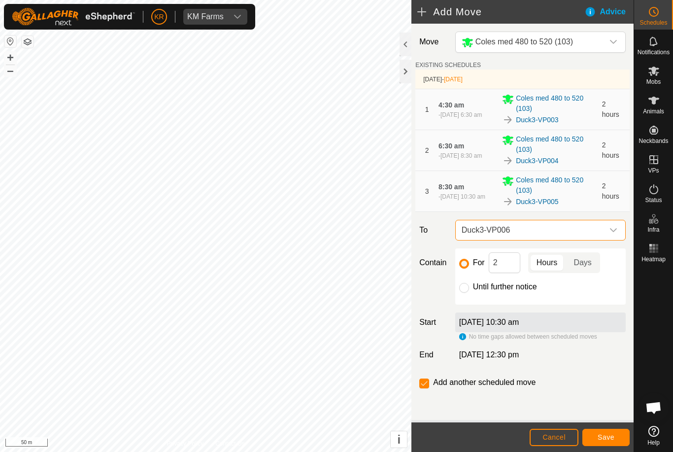
click at [610, 439] on span "Save" at bounding box center [605, 437] width 17 height 8
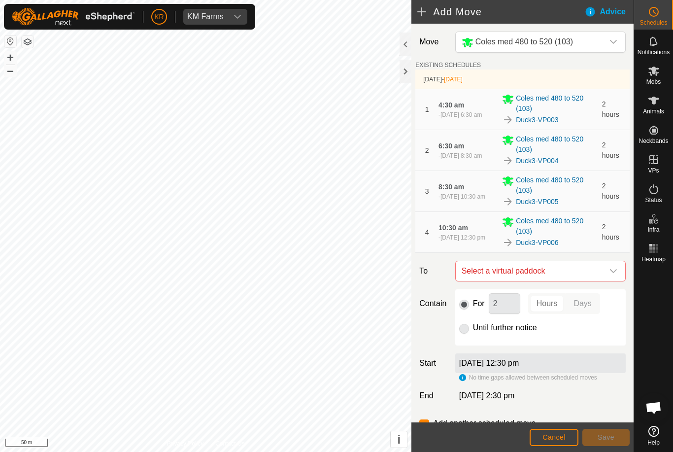
click at [614, 274] on icon "dropdown trigger" at bounding box center [613, 271] width 8 height 8
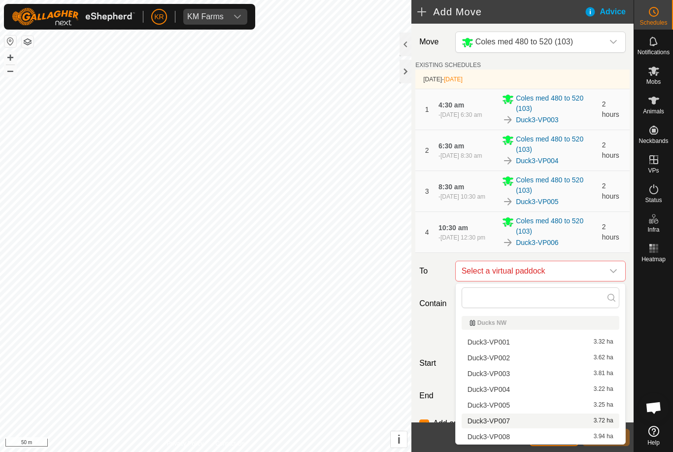
click at [507, 422] on span "Duck3-VP007" at bounding box center [488, 420] width 42 height 7
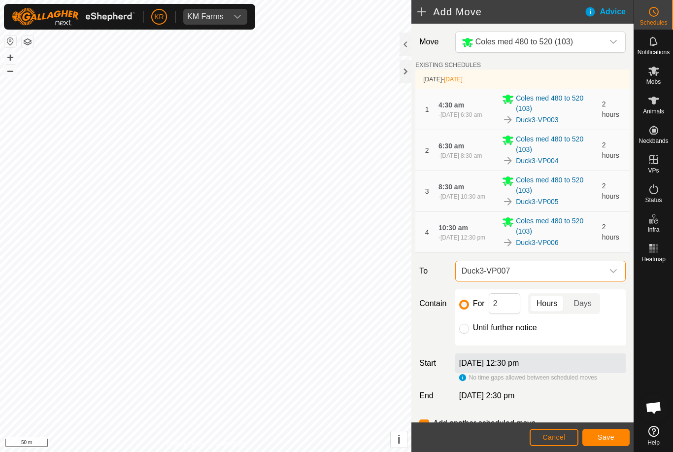
click at [604, 433] on span "Save" at bounding box center [605, 437] width 17 height 8
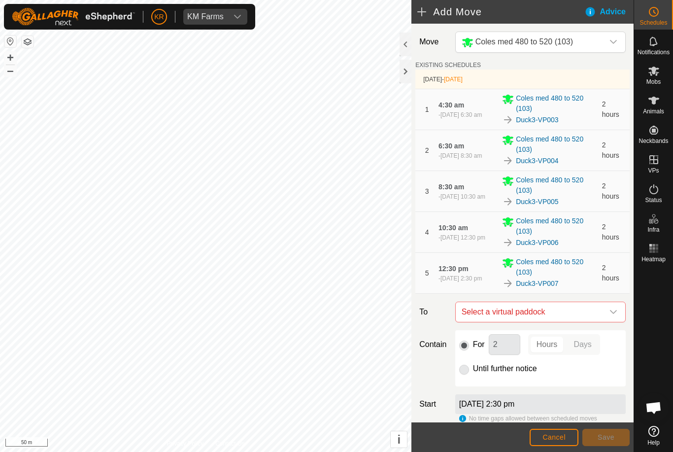
click at [615, 311] on icon "dropdown trigger" at bounding box center [613, 312] width 8 height 8
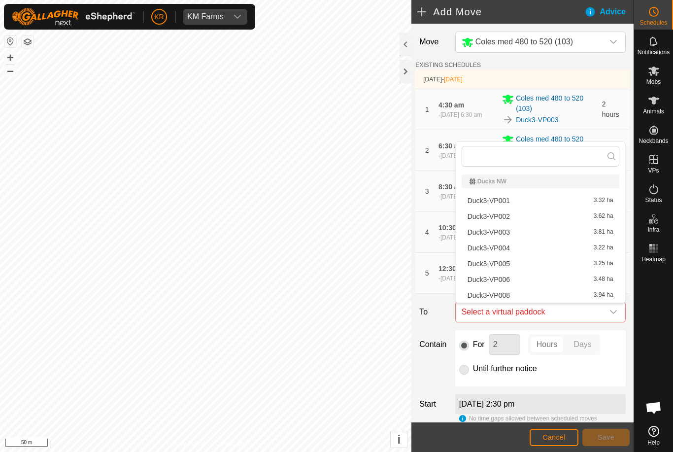
click at [504, 293] on span "Duck3-VP008" at bounding box center [488, 295] width 42 height 7
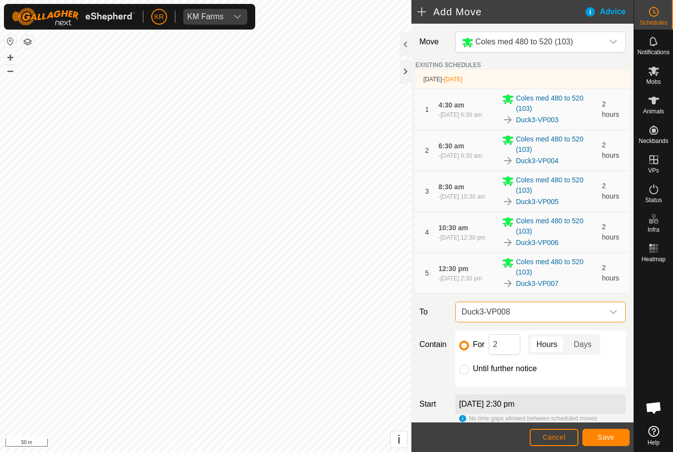
click at [603, 437] on span "Save" at bounding box center [605, 437] width 17 height 8
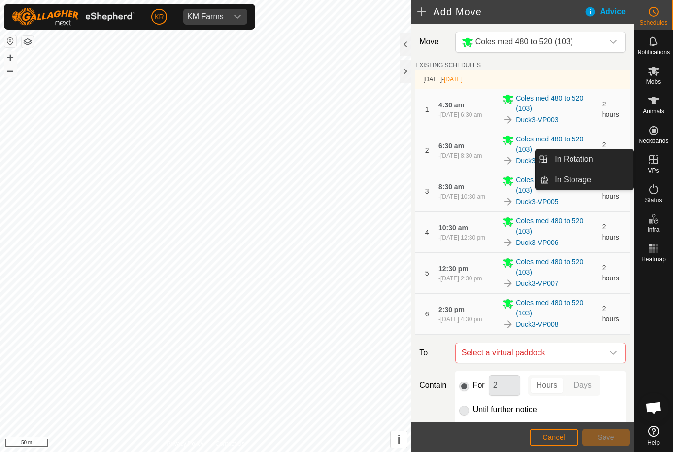
click at [579, 167] on link "In Rotation" at bounding box center [591, 159] width 84 height 20
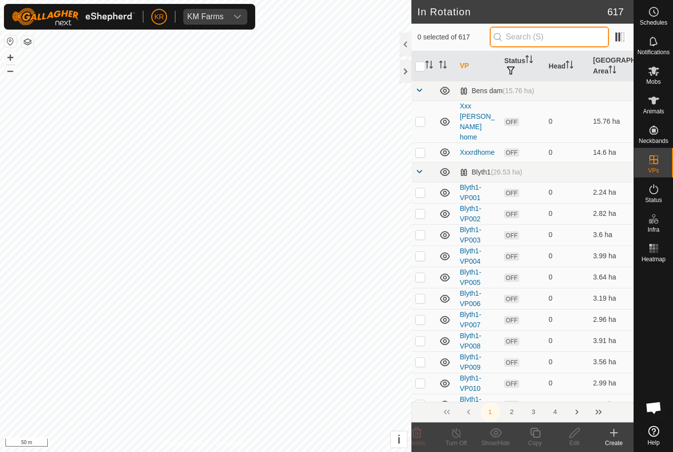
click at [574, 33] on input "text" at bounding box center [548, 37] width 119 height 21
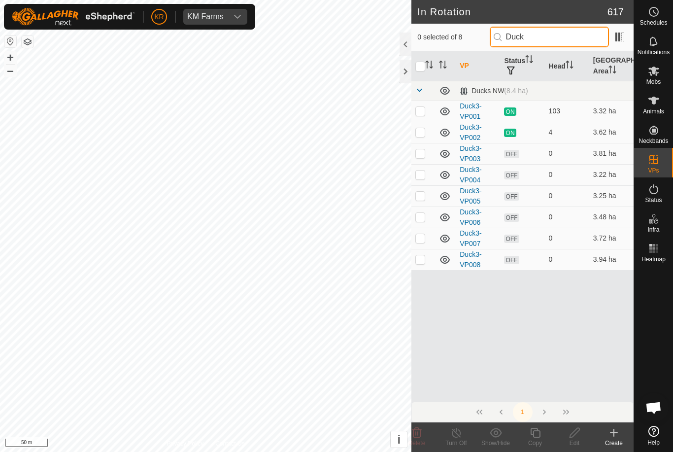
type input "Duck"
click at [426, 261] on td at bounding box center [423, 259] width 24 height 21
checkbox input "true"
click at [536, 434] on icon at bounding box center [535, 432] width 12 height 12
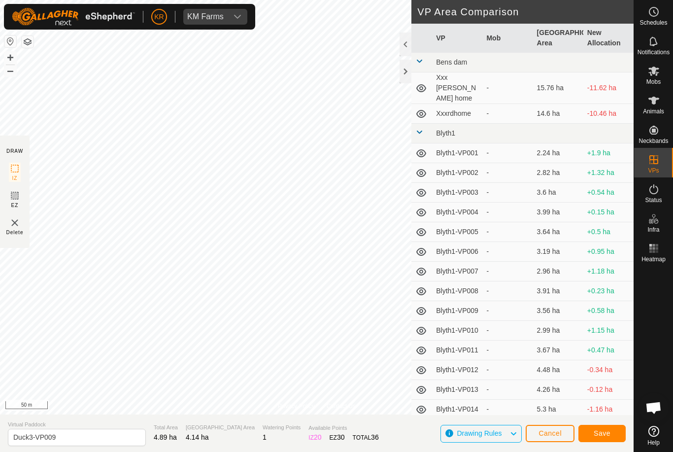
click at [612, 434] on button "Save" at bounding box center [601, 432] width 47 height 17
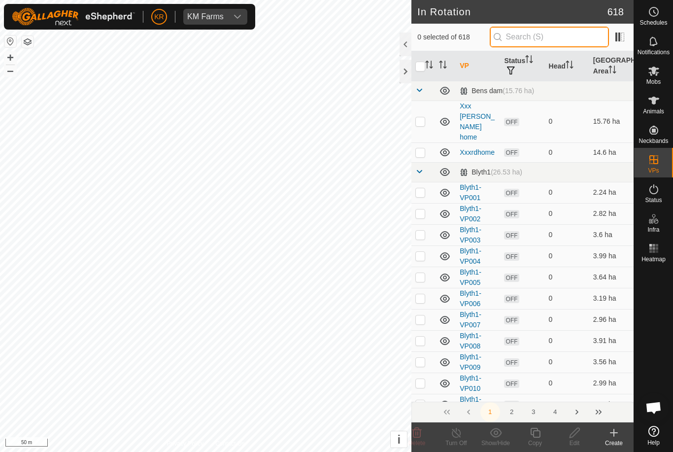
type input "."
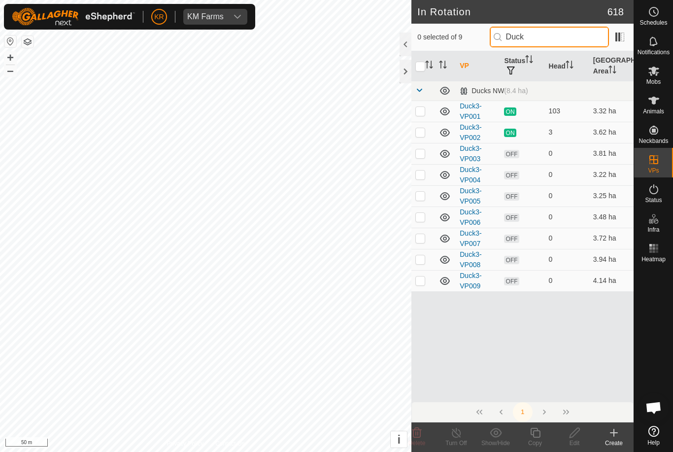
type input "Duck"
click at [421, 284] on p-checkbox at bounding box center [420, 280] width 10 height 8
checkbox input "true"
click at [539, 439] on div "Copy" at bounding box center [534, 442] width 39 height 9
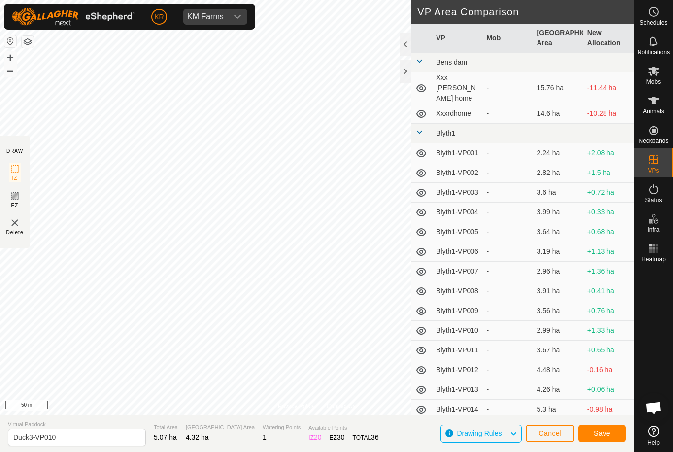
click at [614, 429] on button "Save" at bounding box center [601, 432] width 47 height 17
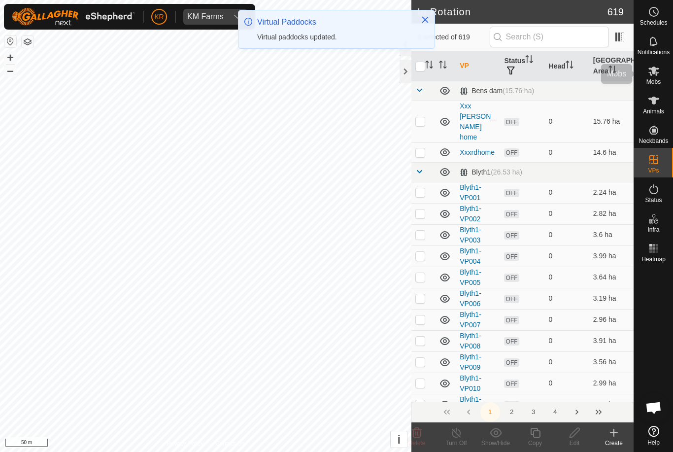
click at [657, 75] on icon at bounding box center [654, 71] width 12 height 12
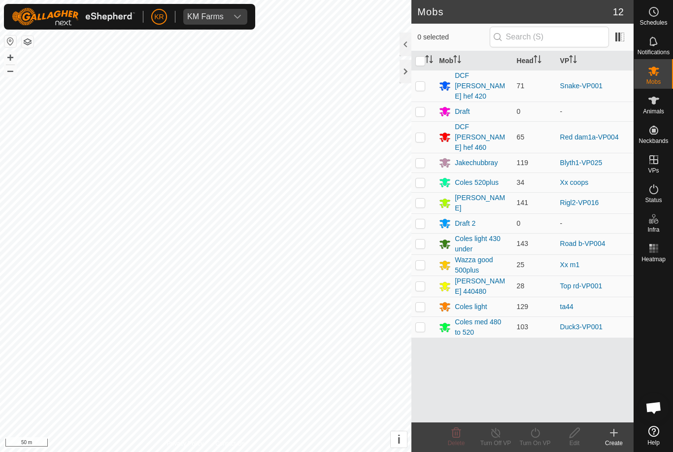
click at [421, 323] on p-checkbox at bounding box center [420, 327] width 10 height 8
checkbox input "true"
click at [539, 437] on icon at bounding box center [535, 432] width 12 height 12
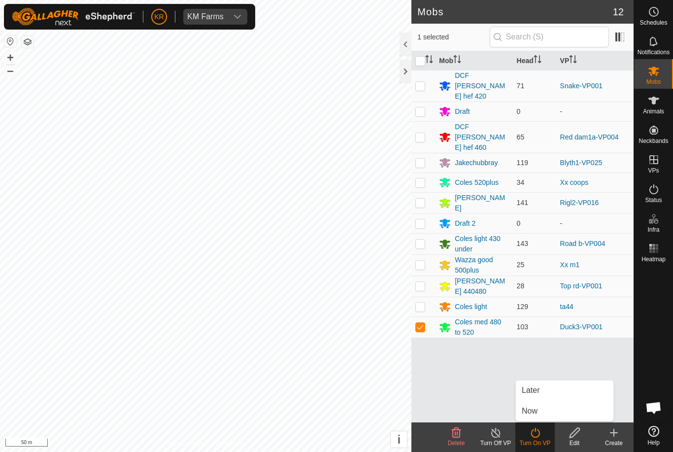
click at [546, 392] on link "Later" at bounding box center [564, 390] width 97 height 20
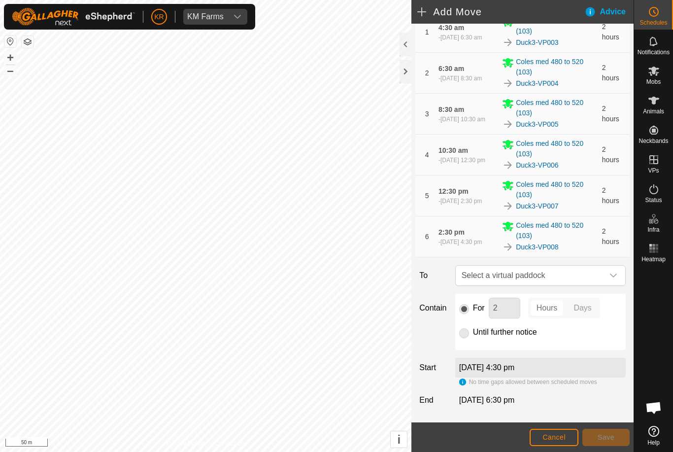
scroll to position [87, 0]
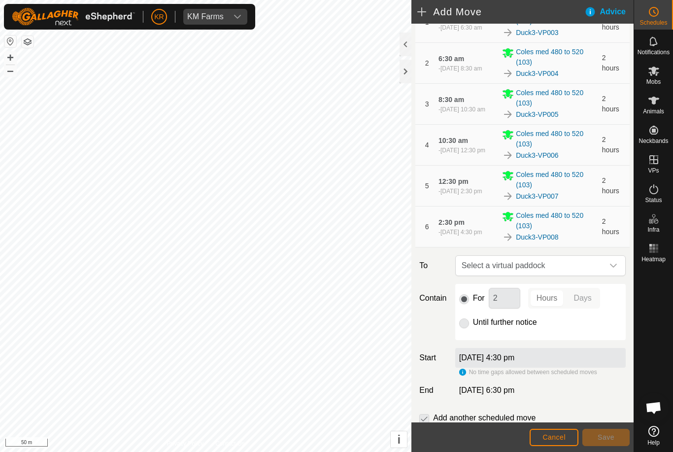
click at [610, 264] on icon "dropdown trigger" at bounding box center [613, 265] width 7 height 4
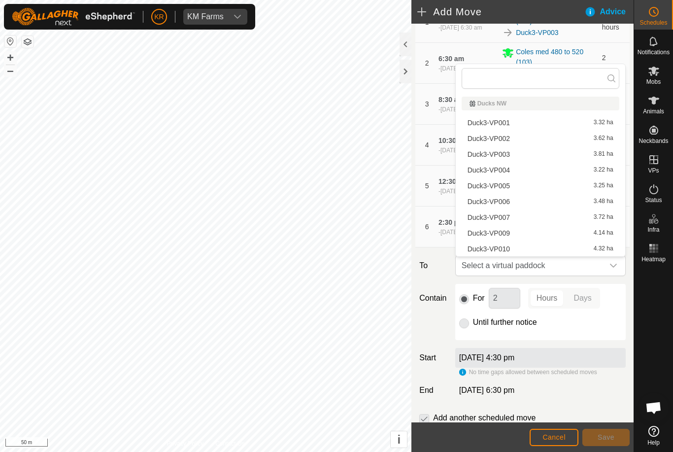
click at [507, 236] on span "Duck3-VP009" at bounding box center [488, 232] width 42 height 7
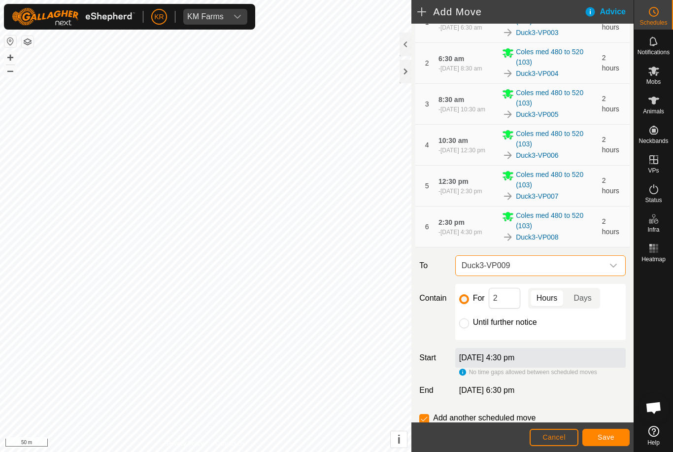
click at [463, 324] on input "Until further notice" at bounding box center [464, 323] width 10 height 10
radio input "true"
checkbox input "false"
click at [601, 439] on span "Save" at bounding box center [605, 437] width 17 height 8
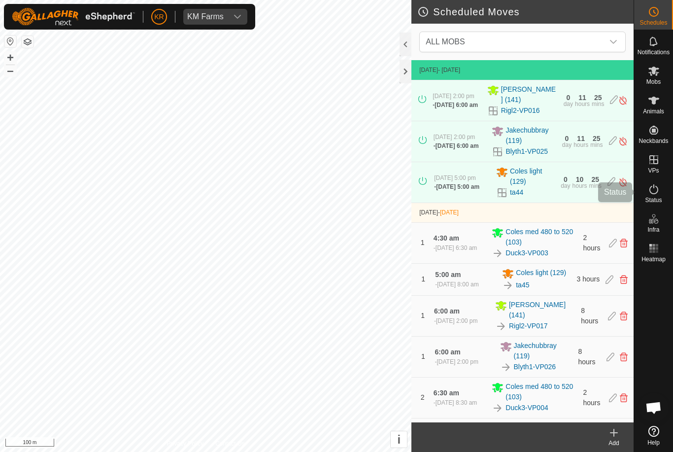
click at [661, 191] on es-activation-svg-icon at bounding box center [654, 189] width 18 height 16
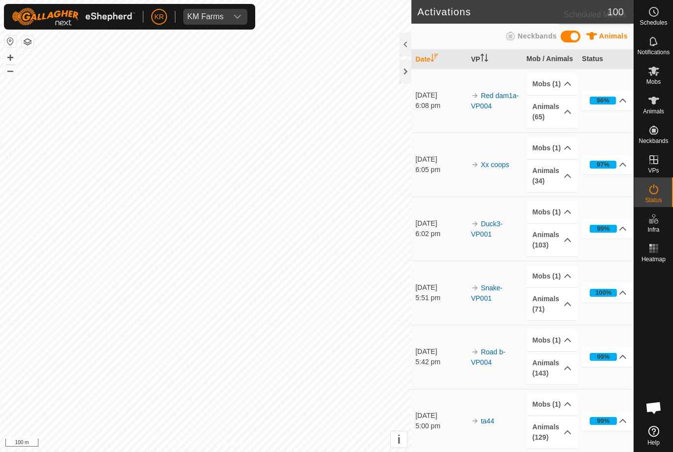
click at [661, 20] on span "Schedules" at bounding box center [653, 23] width 28 height 6
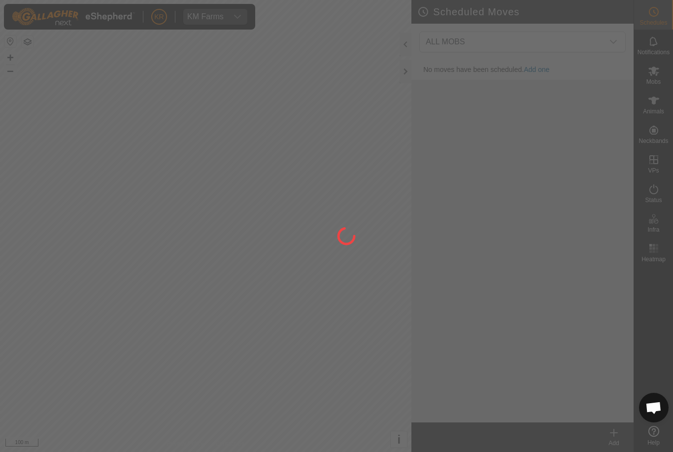
click at [663, 17] on div at bounding box center [336, 226] width 673 height 452
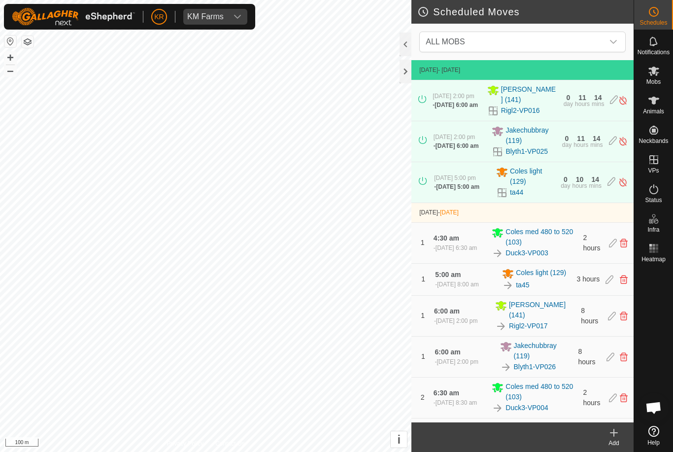
click at [599, 46] on span "ALL MOBS" at bounding box center [513, 42] width 182 height 20
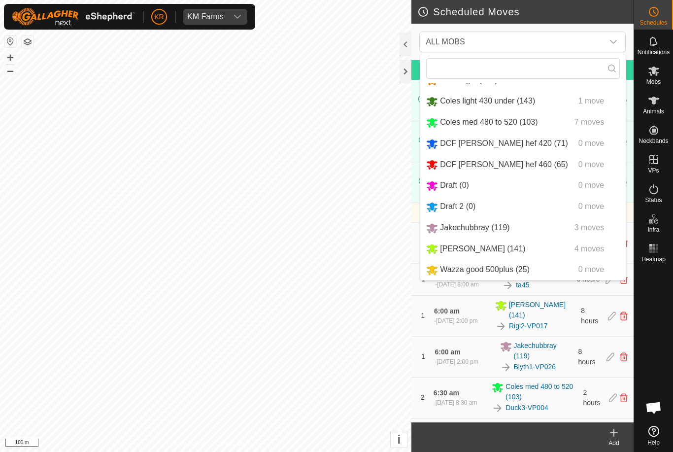
scroll to position [61, 0]
click at [533, 226] on div "Jakechubbray (119) 3 moves" at bounding box center [523, 228] width 194 height 12
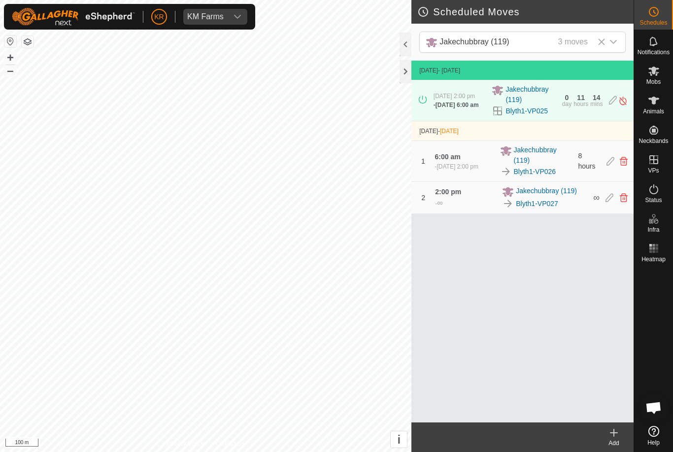
click at [544, 404] on div "[DATE] - [DATE] [DATE] 2:00 pm - [DATE] 6:00 am Jakechubbray (119) Blyth1-VP025…" at bounding box center [522, 241] width 222 height 361
click at [653, 384] on div at bounding box center [653, 344] width 39 height 156
click at [545, 343] on div "[DATE] - [DATE] [DATE] 2:00 pm - [DATE] 6:00 am Jakechubbray (119) Blyth1-VP025…" at bounding box center [522, 241] width 222 height 361
click at [658, 73] on icon at bounding box center [654, 71] width 12 height 12
